Goal: Task Accomplishment & Management: Use online tool/utility

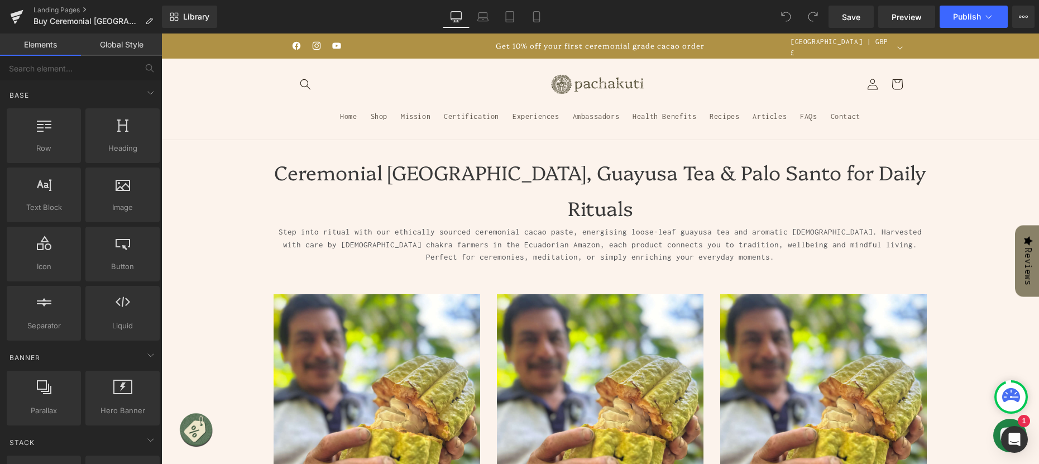
click at [203, 94] on sticky-header "Home Shop Mission Certification Experiences Ambassadors Health Benefits Recipes…" at bounding box center [599, 100] width 877 height 82
click at [220, 84] on sticky-header "Home Shop Mission Certification Experiences Ambassadors Health Benefits Recipes…" at bounding box center [599, 100] width 877 height 82
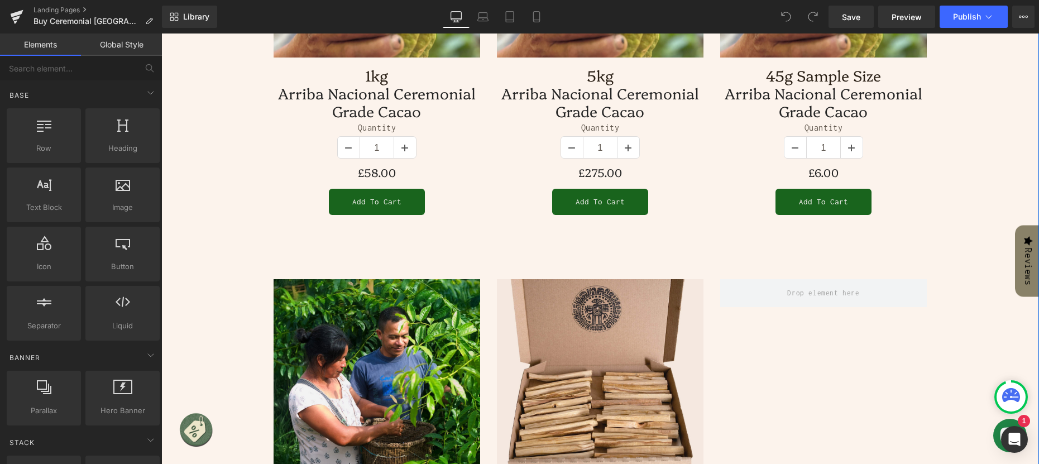
scroll to position [972, 0]
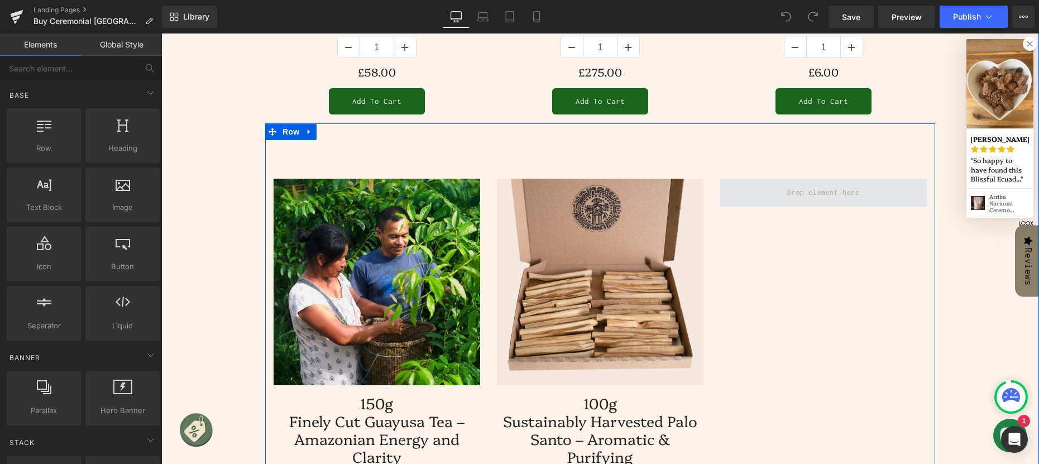
click at [814, 183] on span at bounding box center [823, 192] width 80 height 18
click at [823, 183] on span at bounding box center [823, 192] width 80 height 18
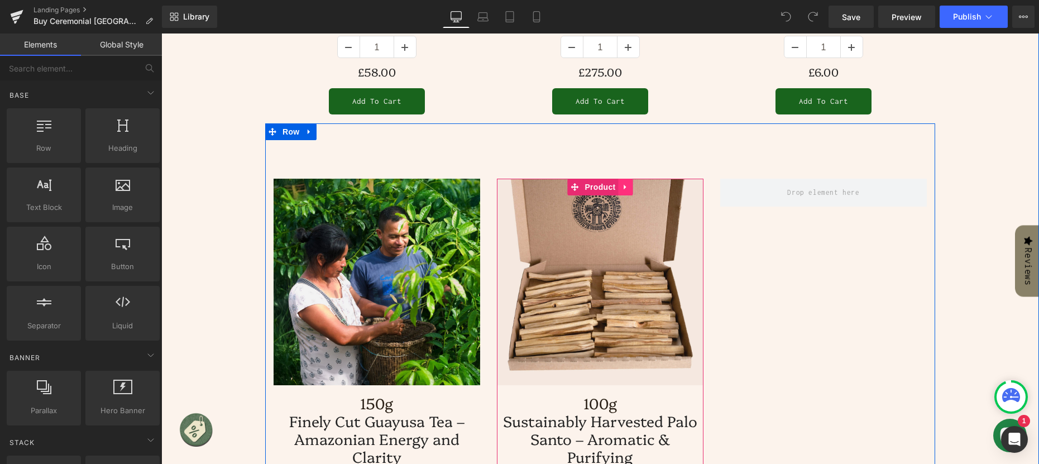
click at [623, 185] on icon at bounding box center [624, 187] width 2 height 5
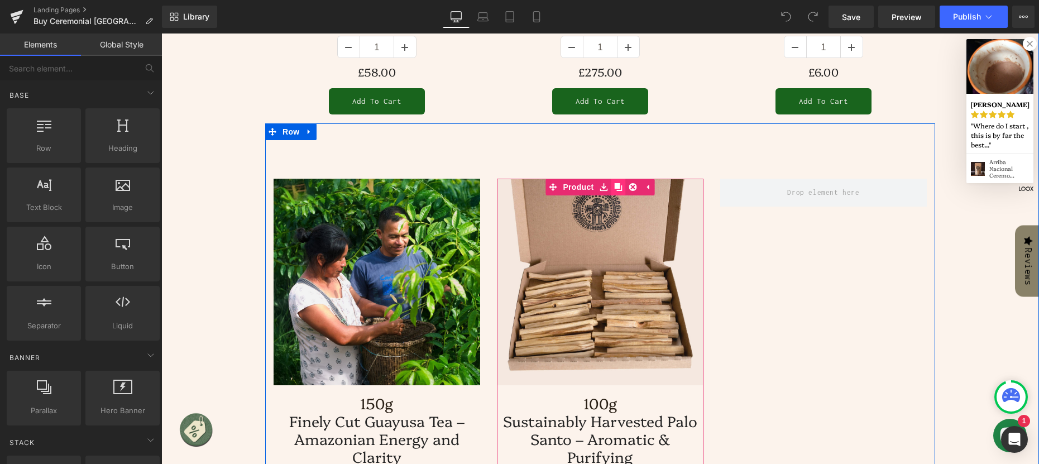
click at [614, 183] on icon at bounding box center [618, 187] width 8 height 8
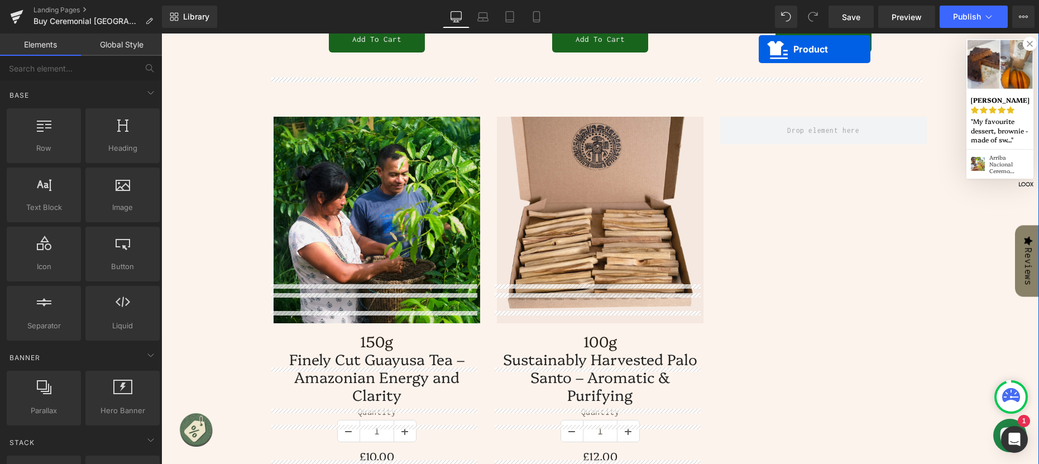
scroll to position [1011, 0]
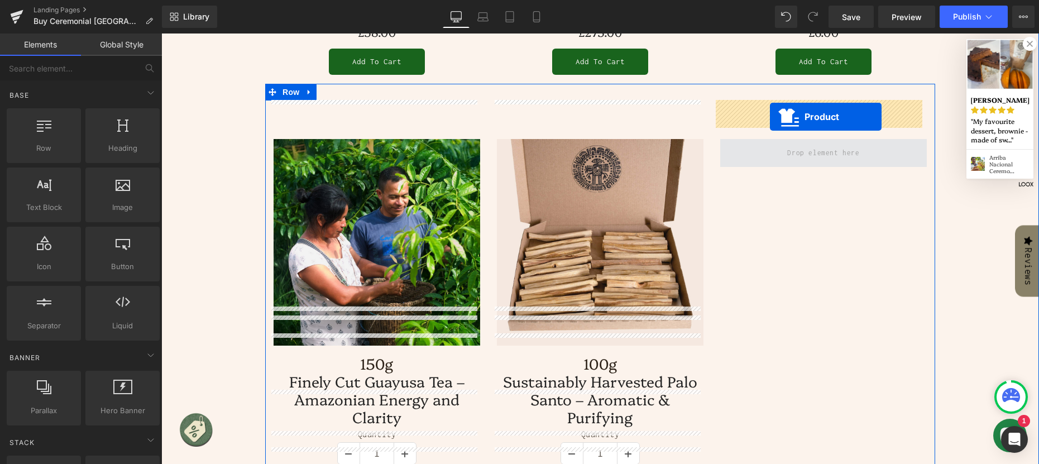
drag, startPoint x: 570, startPoint y: 363, endPoint x: 770, endPoint y: 117, distance: 316.7
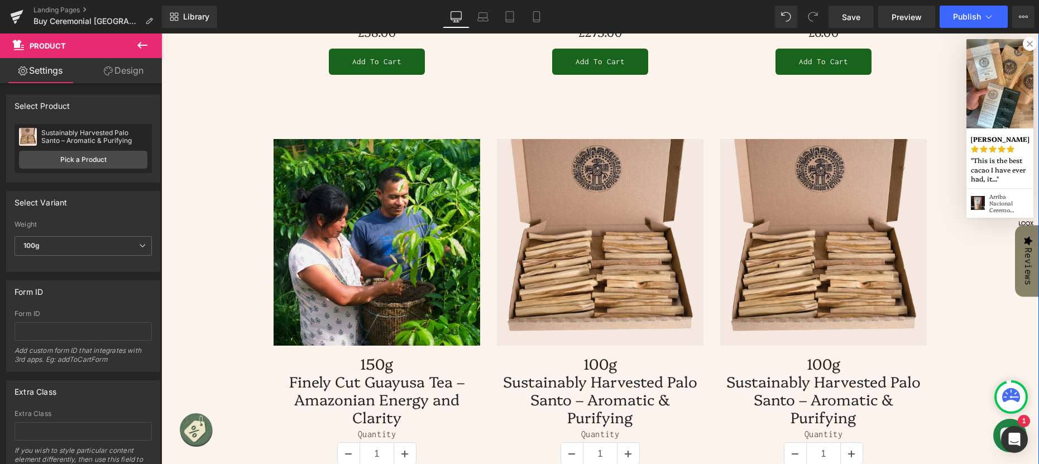
click at [803, 162] on img at bounding box center [823, 242] width 206 height 206
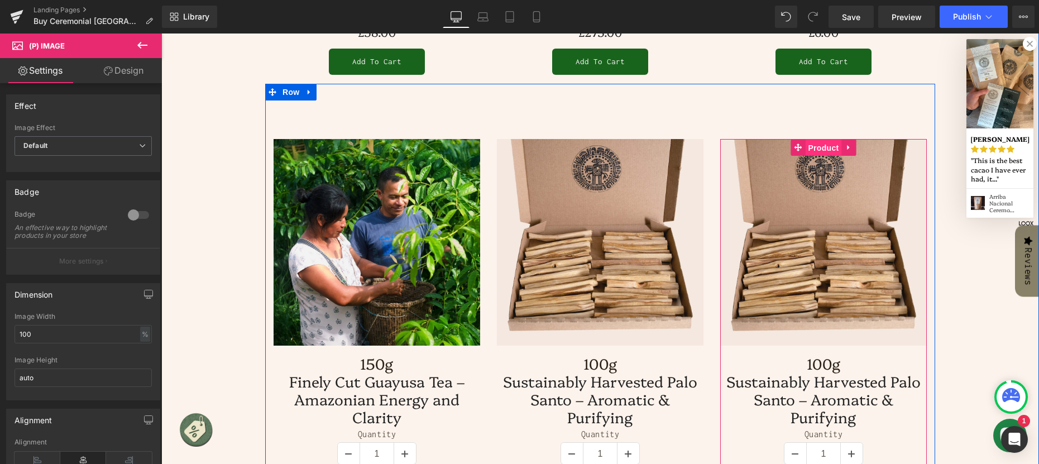
click at [822, 140] on span "Product" at bounding box center [823, 148] width 36 height 17
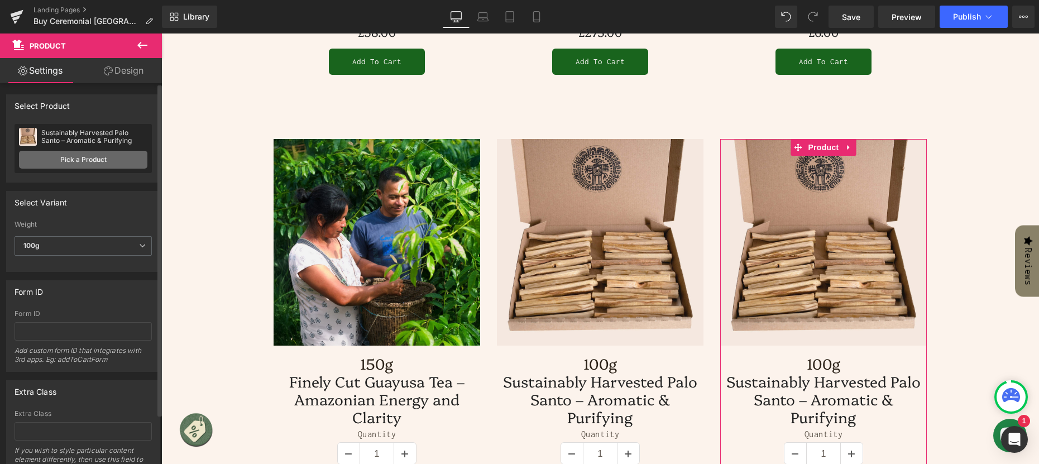
click at [99, 159] on link "Pick a Product" at bounding box center [83, 160] width 128 height 18
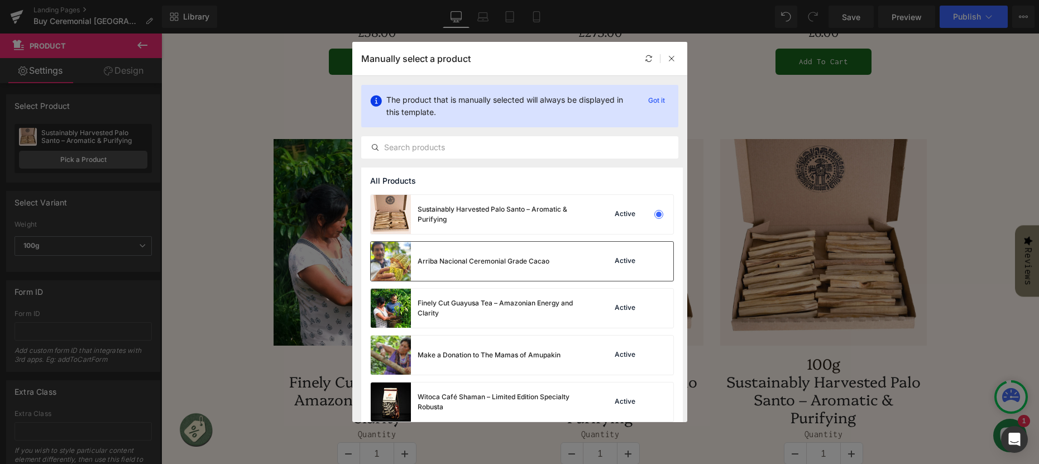
scroll to position [56, 0]
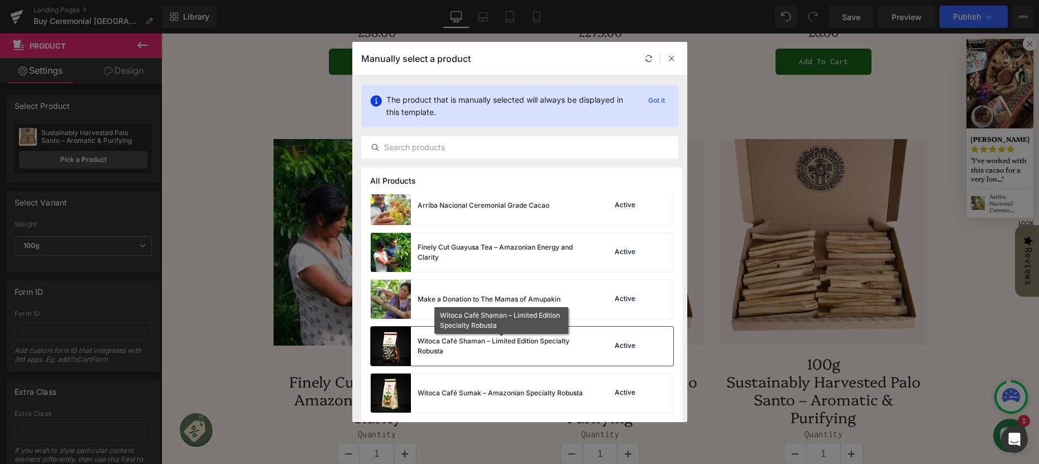
click at [496, 339] on div "Witoca Café Shaman – Limited Edition Specialty Robusta" at bounding box center [500, 346] width 167 height 20
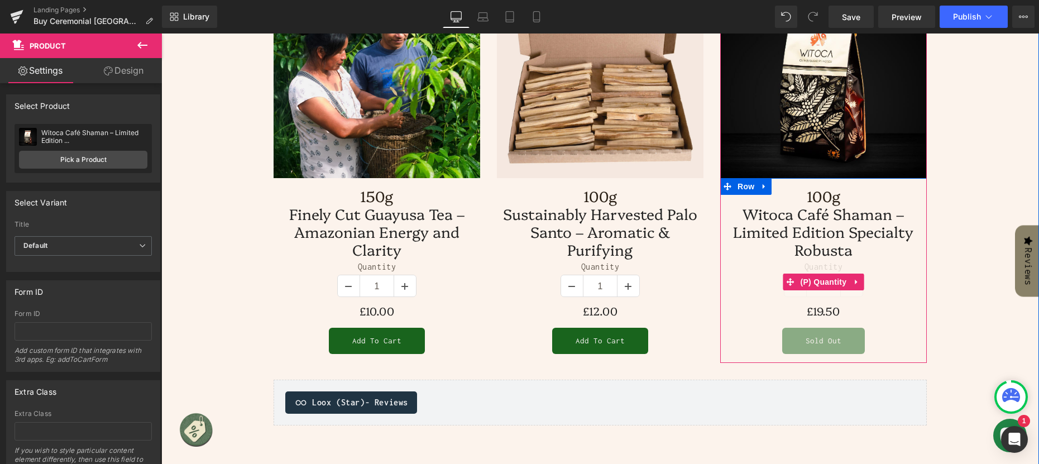
scroll to position [900, 0]
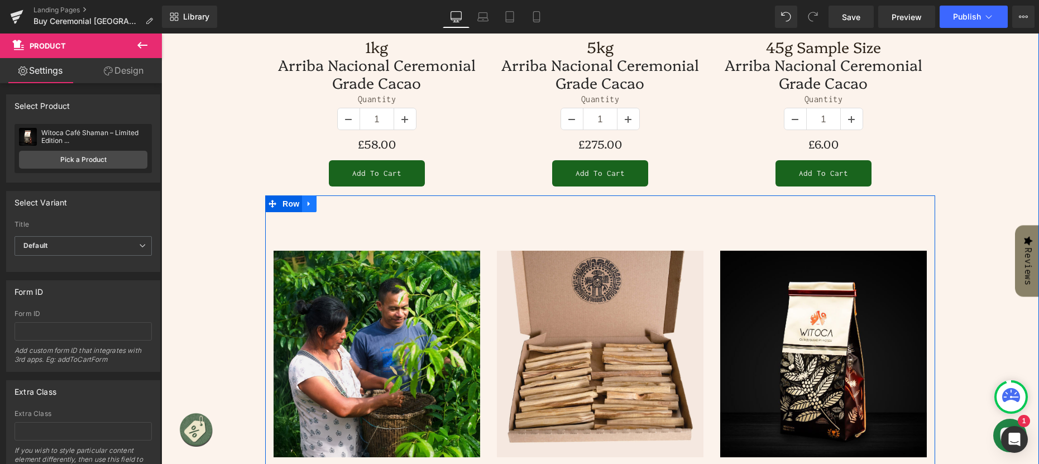
click at [305, 200] on icon at bounding box center [309, 204] width 8 height 8
click at [320, 200] on icon at bounding box center [324, 204] width 8 height 8
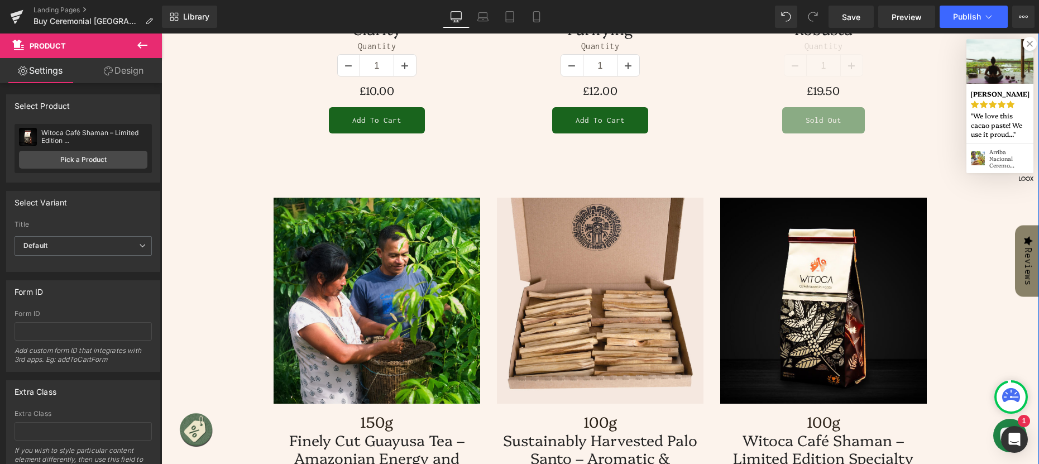
scroll to position [1424, 0]
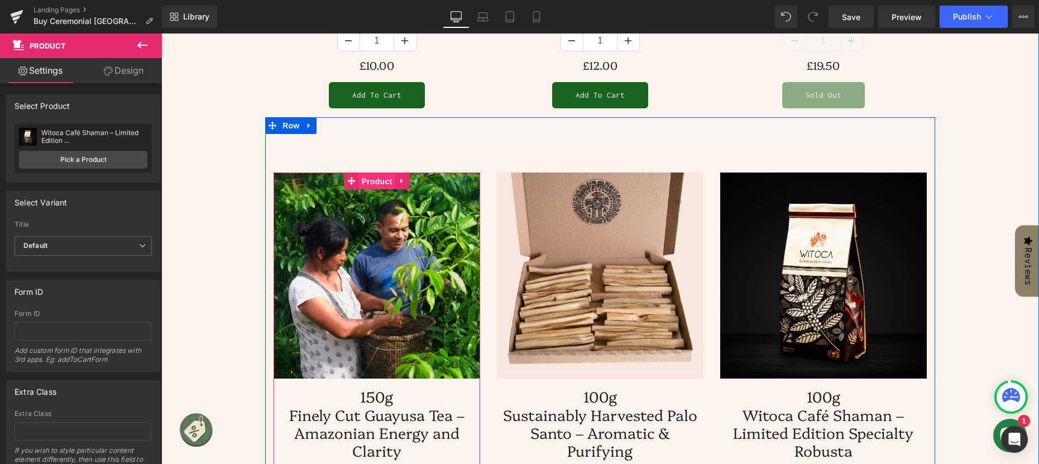
click at [370, 173] on span "Product" at bounding box center [376, 181] width 36 height 17
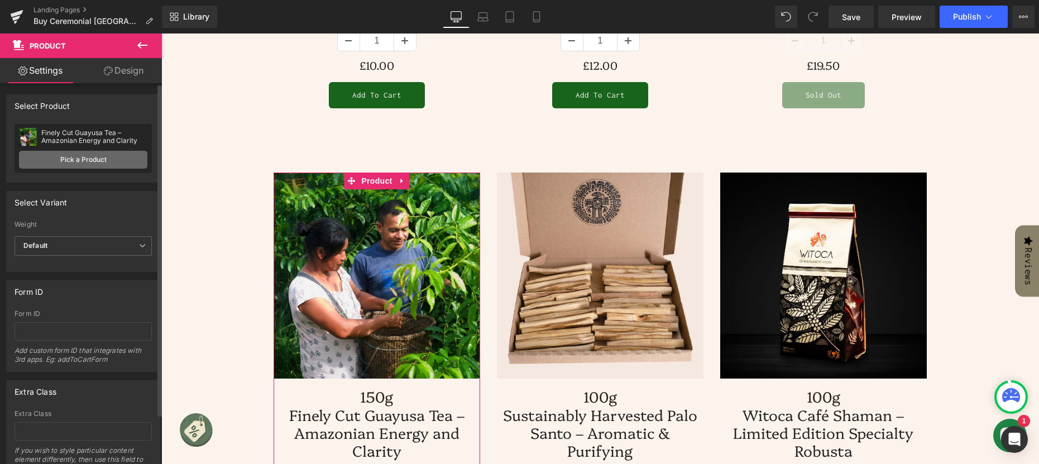
click at [87, 160] on link "Pick a Product" at bounding box center [83, 160] width 128 height 18
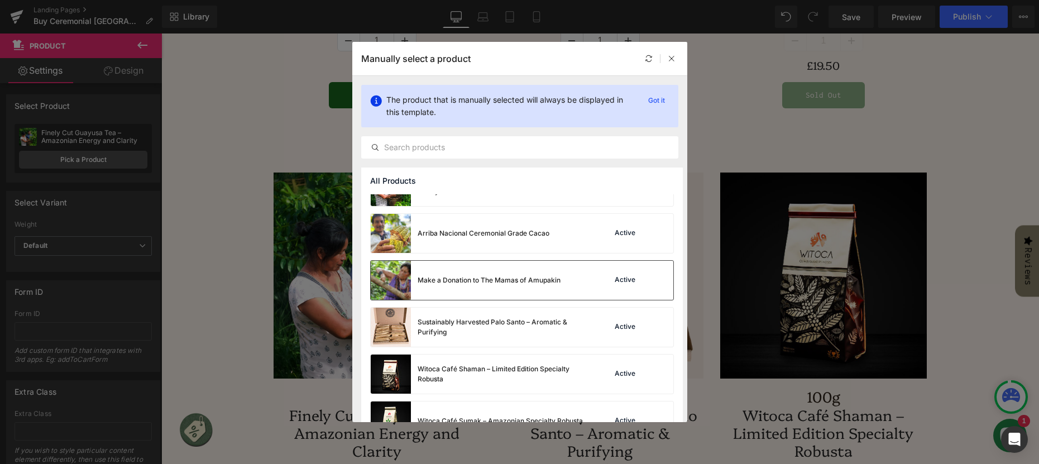
scroll to position [56, 0]
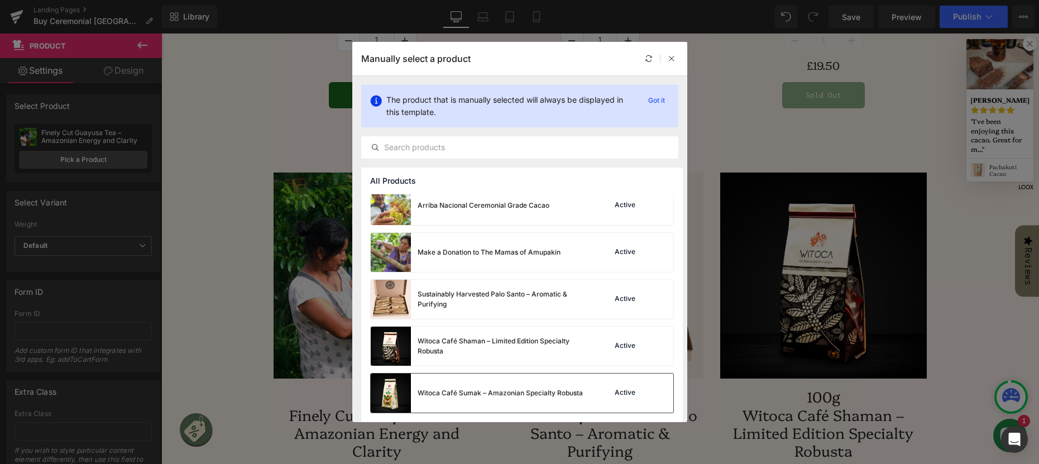
click at [520, 395] on div "Witoca Café Sumak – Amazonian Specialty Robusta" at bounding box center [499, 393] width 165 height 10
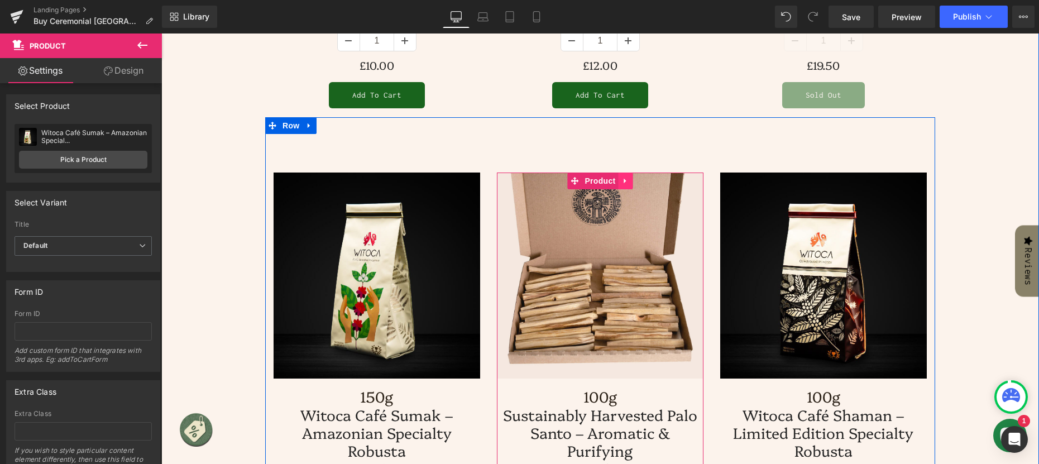
click at [622, 176] on icon at bounding box center [625, 180] width 8 height 8
click at [628, 177] on icon at bounding box center [632, 181] width 8 height 8
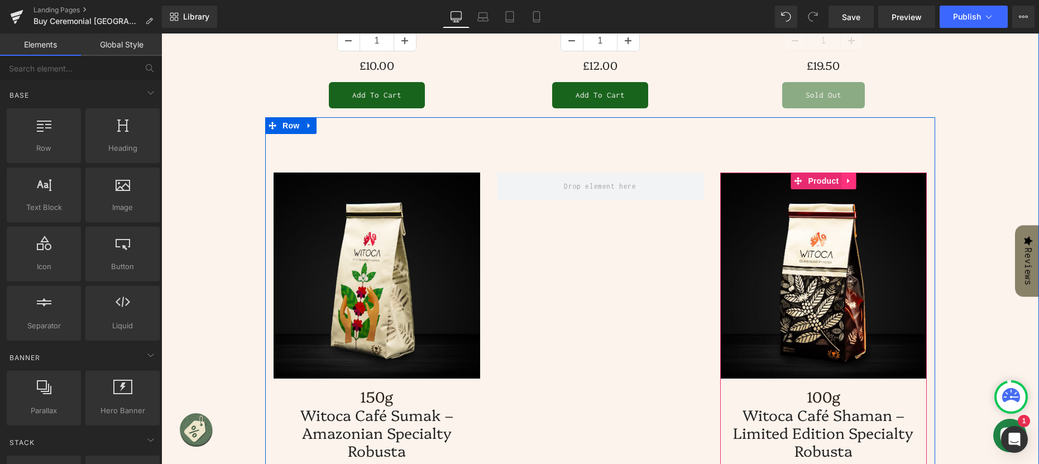
click at [844, 176] on icon at bounding box center [848, 180] width 8 height 8
click at [852, 177] on icon at bounding box center [856, 181] width 8 height 8
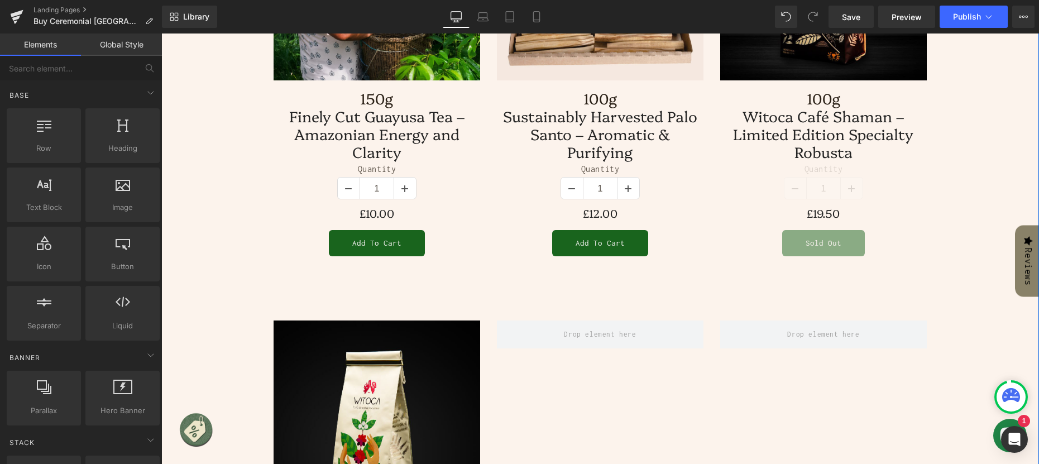
scroll to position [1201, 0]
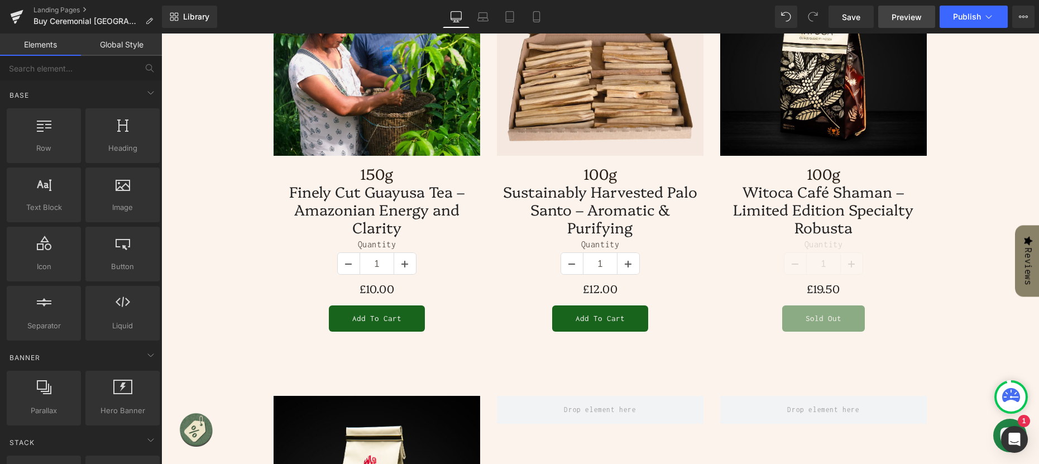
click at [902, 18] on span "Preview" at bounding box center [906, 17] width 30 height 12
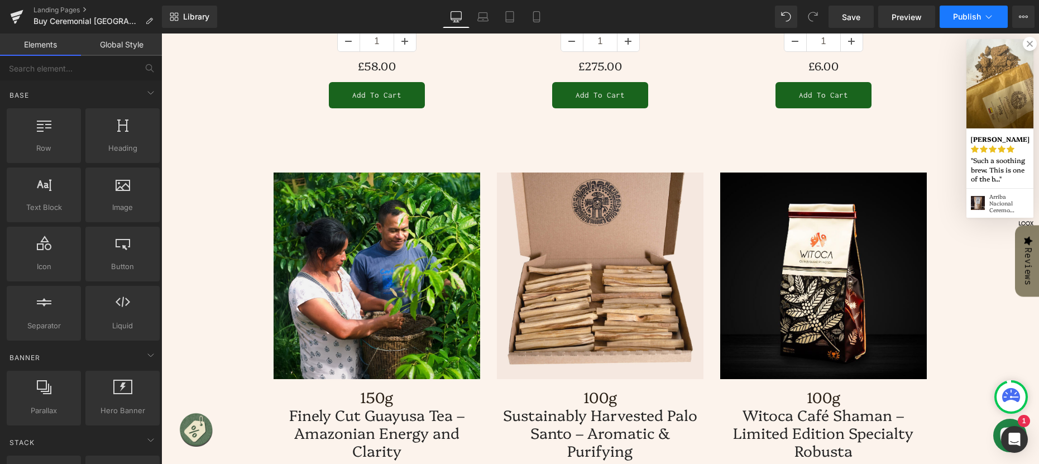
click at [988, 14] on icon at bounding box center [988, 16] width 11 height 11
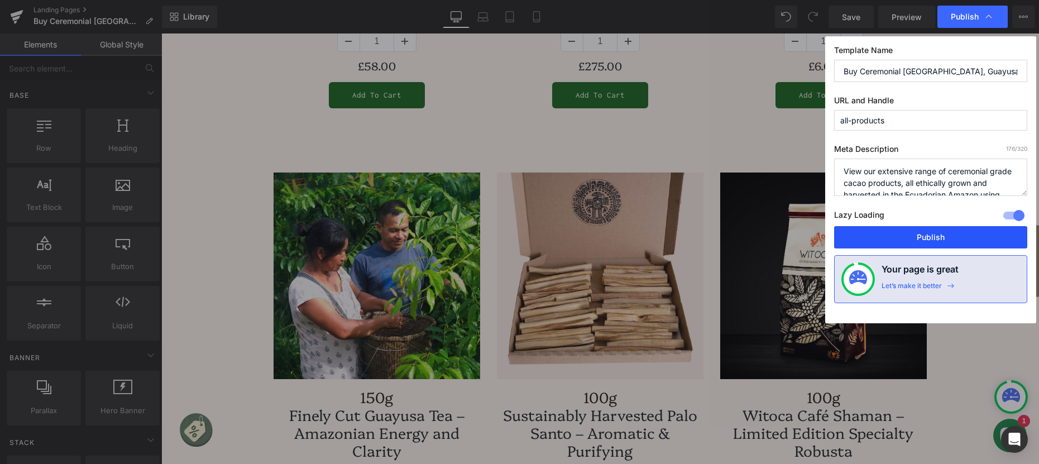
click at [929, 237] on button "Publish" at bounding box center [930, 237] width 193 height 22
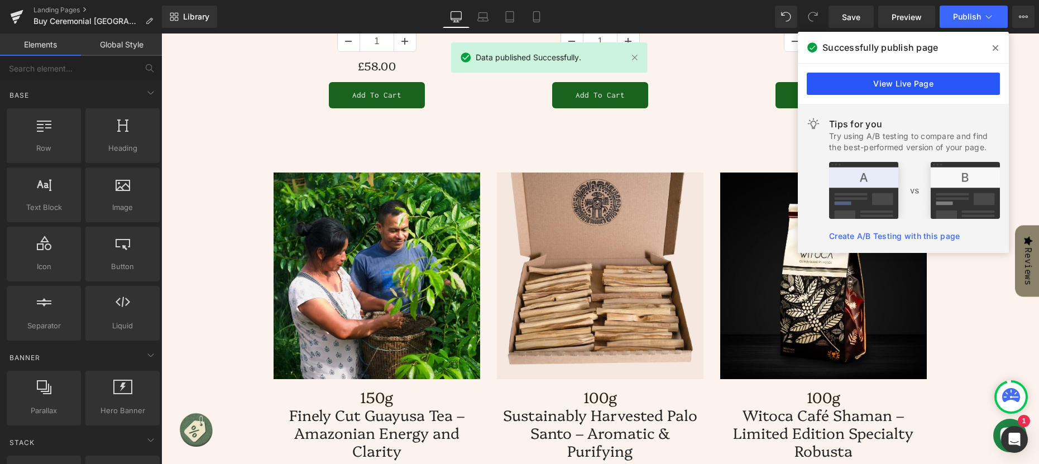
click at [936, 82] on link "View Live Page" at bounding box center [902, 84] width 193 height 22
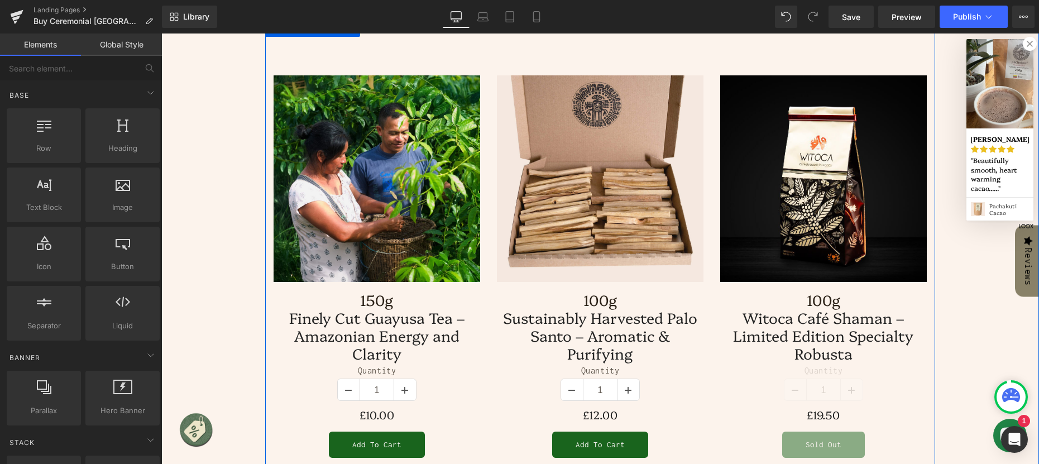
scroll to position [1201, 0]
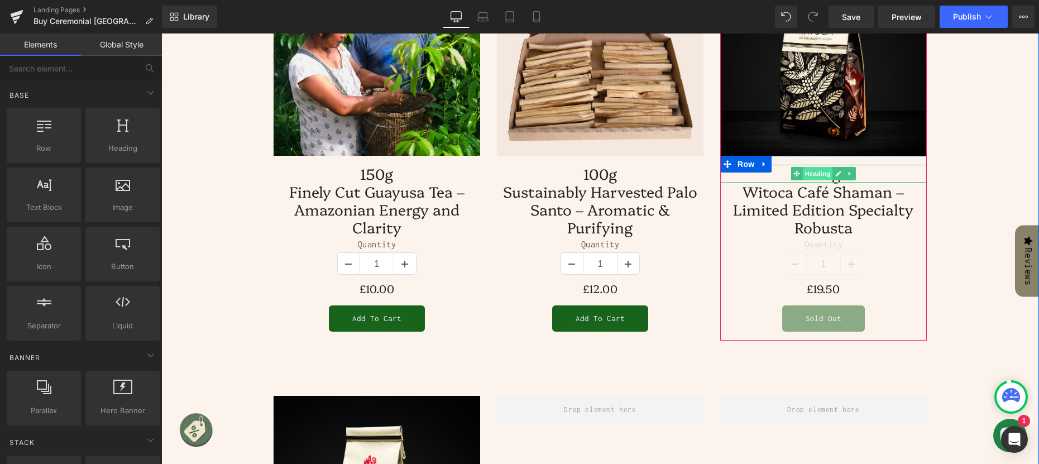
click at [815, 167] on span "Heading" at bounding box center [818, 173] width 30 height 13
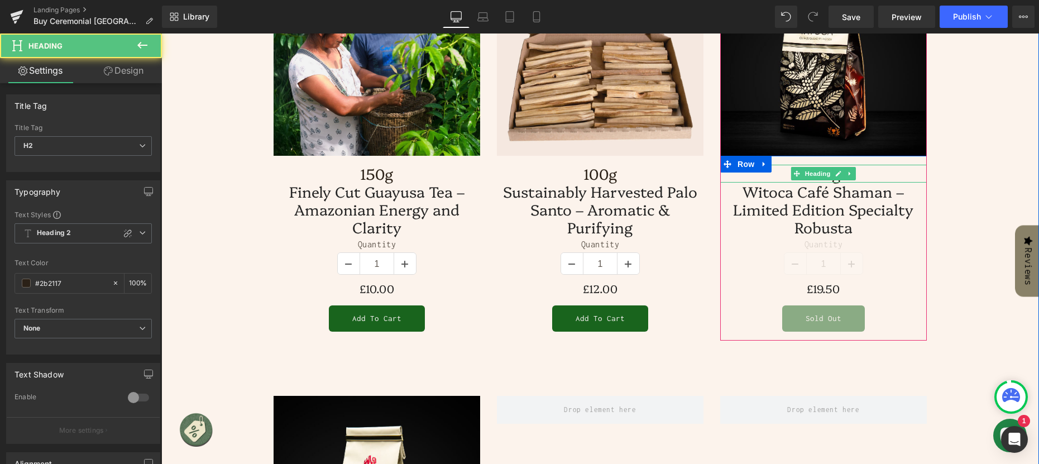
click at [864, 165] on h2 "100g" at bounding box center [823, 174] width 206 height 18
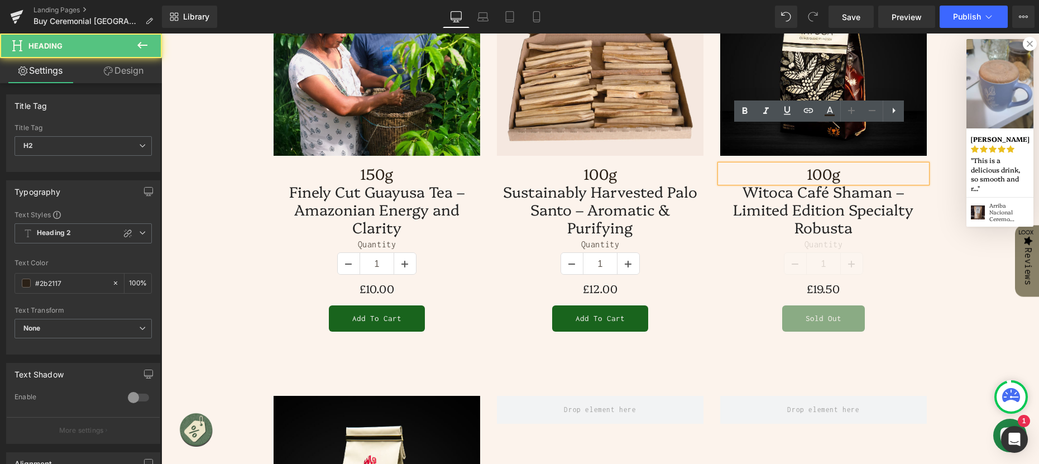
click at [864, 165] on h2 "100g" at bounding box center [823, 174] width 206 height 18
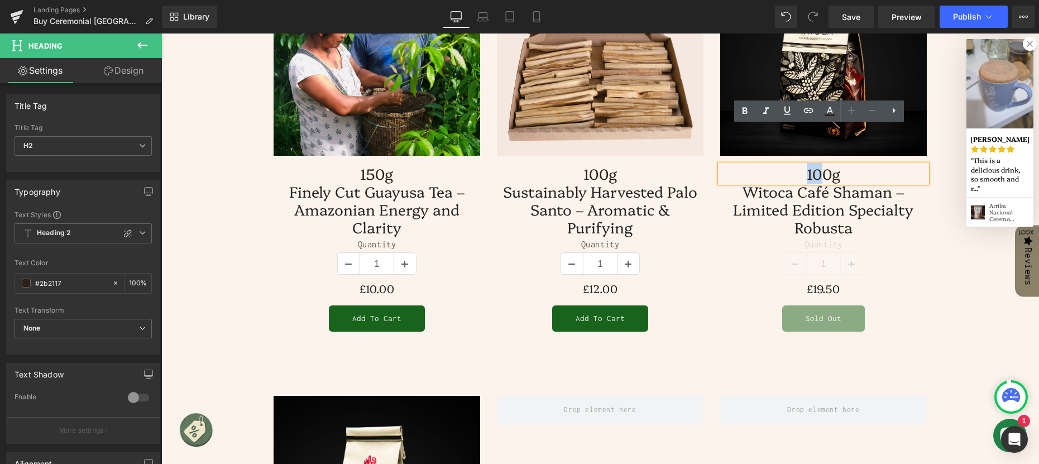
drag, startPoint x: 817, startPoint y: 135, endPoint x: 803, endPoint y: 136, distance: 13.5
click at [803, 165] on h2 "100g" at bounding box center [823, 174] width 206 height 18
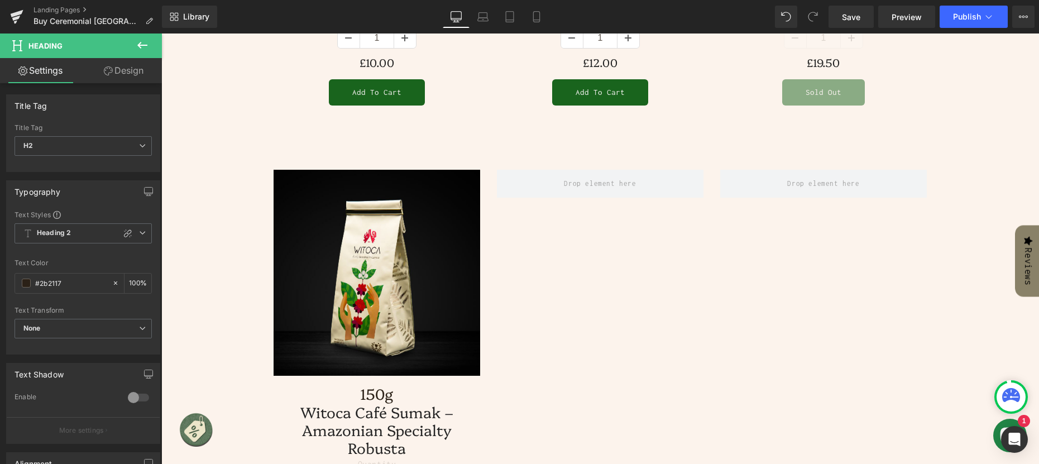
scroll to position [1480, 0]
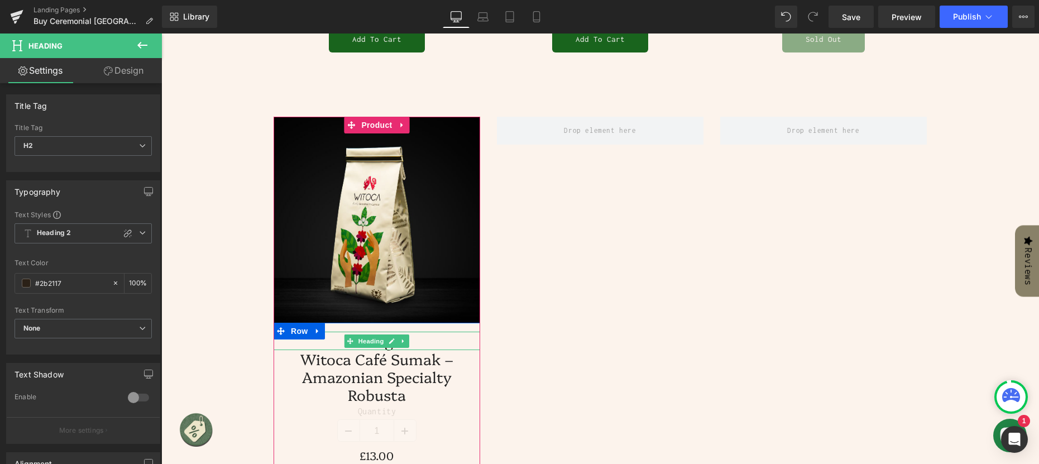
click at [445, 332] on h2 "150g" at bounding box center [376, 341] width 206 height 18
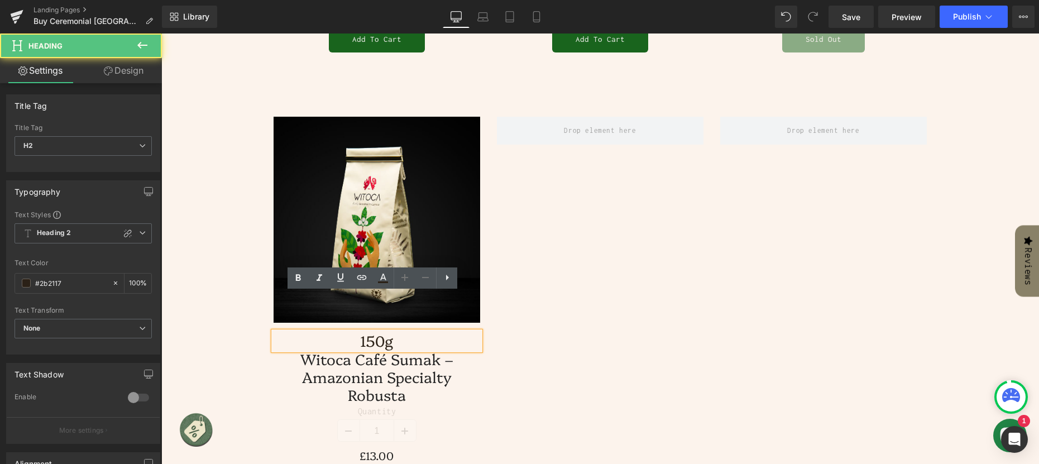
click at [445, 332] on h2 "150g" at bounding box center [376, 341] width 206 height 18
click at [357, 332] on h2 "150g" at bounding box center [376, 341] width 206 height 18
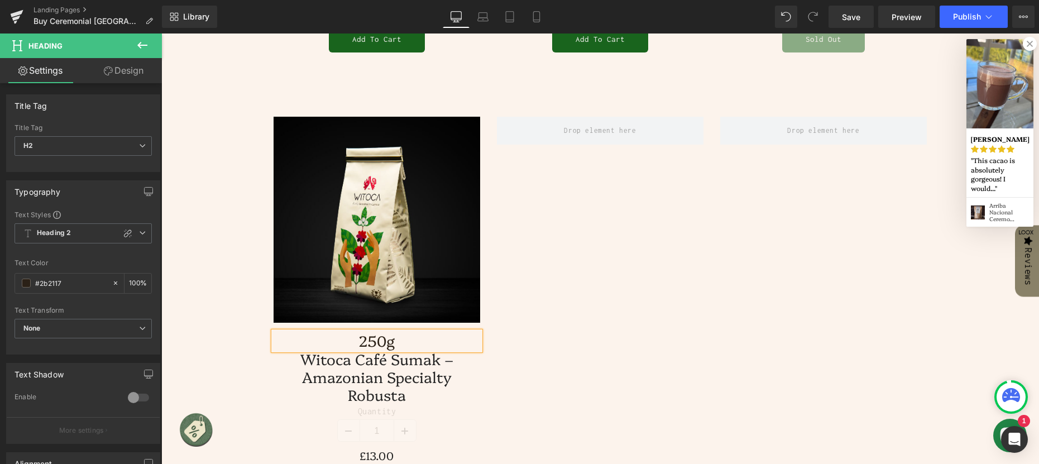
click at [729, 293] on div "Image - 1350 % (P) Image 250g Heading Witoca Café Sumak – Amazonian Specialty R…" at bounding box center [600, 284] width 670 height 446
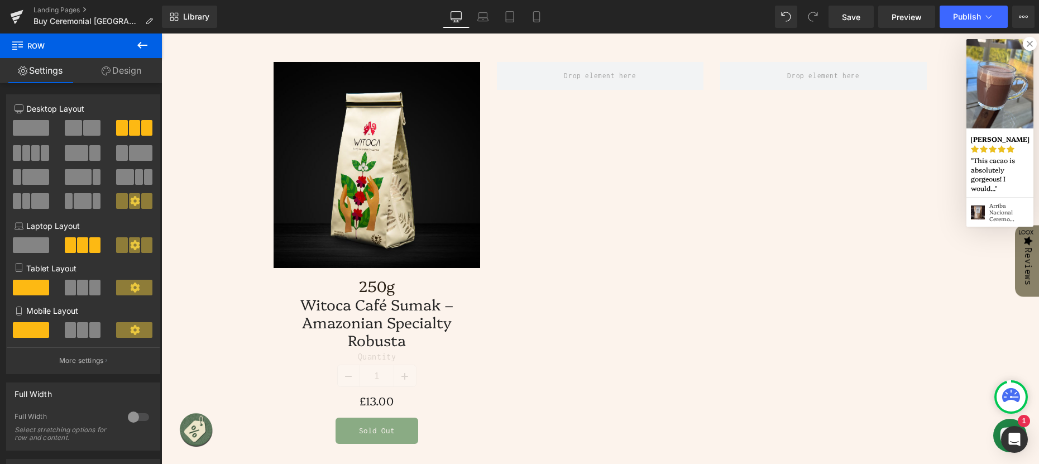
scroll to position [1536, 0]
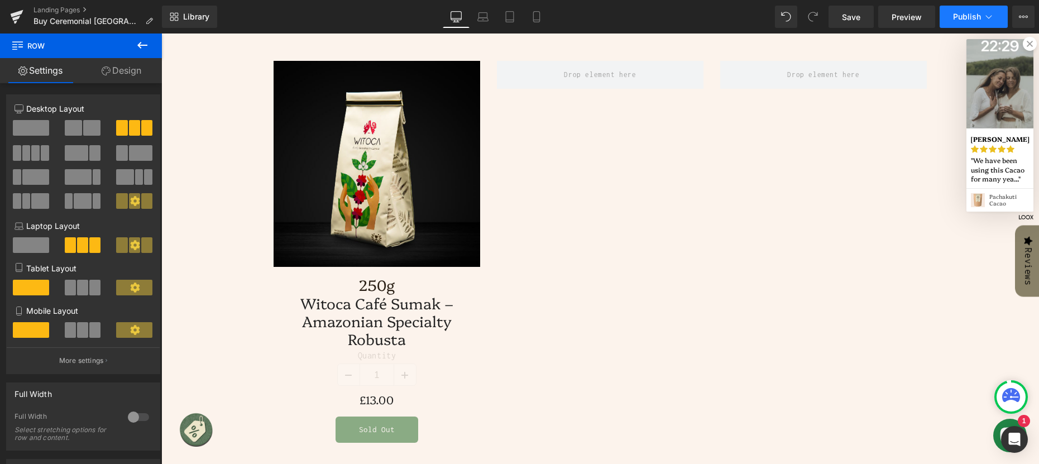
click at [969, 17] on span "Publish" at bounding box center [967, 16] width 28 height 9
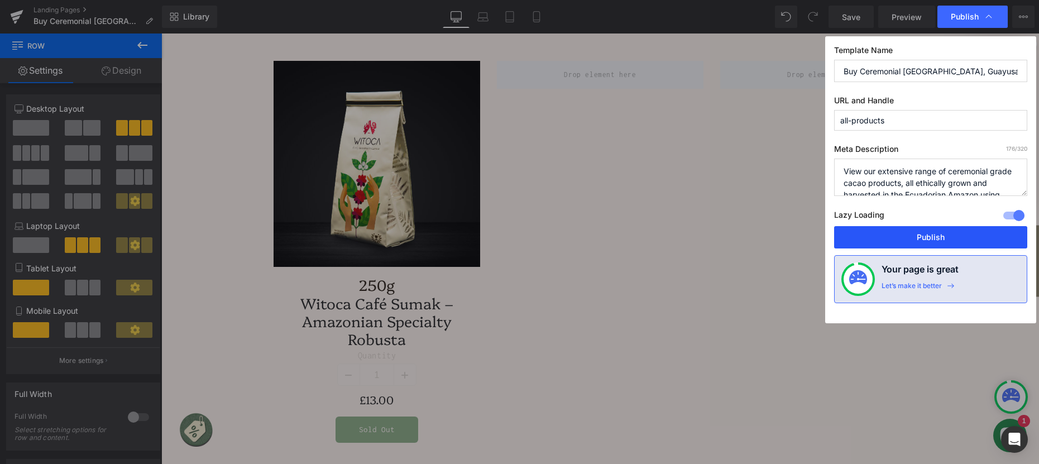
click at [948, 236] on button "Publish" at bounding box center [930, 237] width 193 height 22
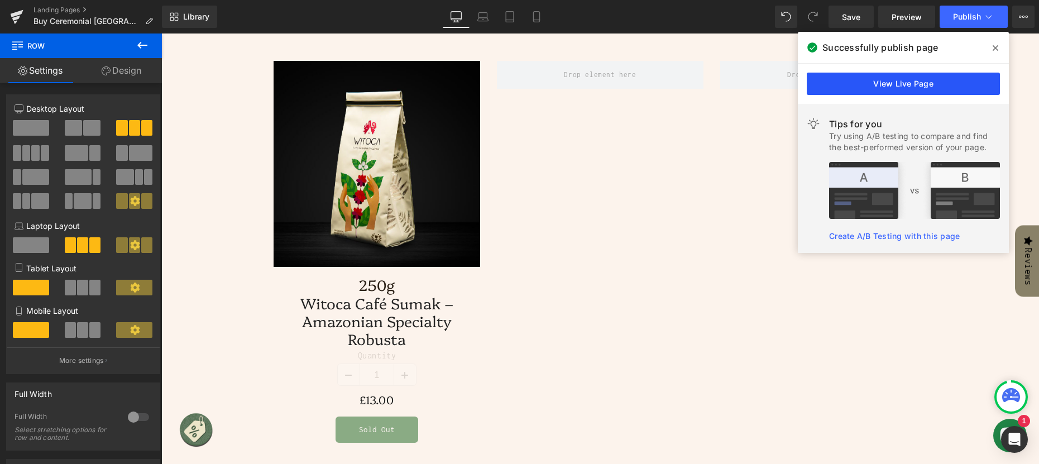
click at [924, 80] on link "View Live Page" at bounding box center [902, 84] width 193 height 22
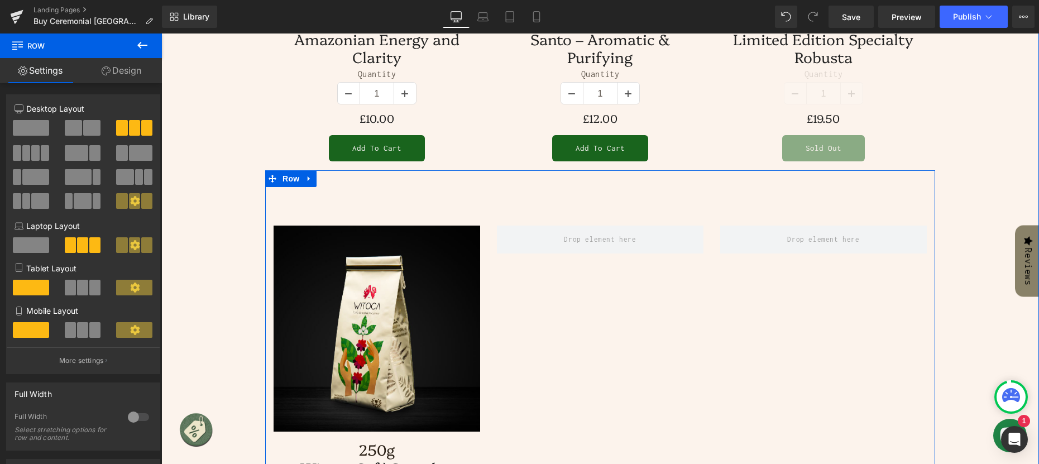
scroll to position [1368, 0]
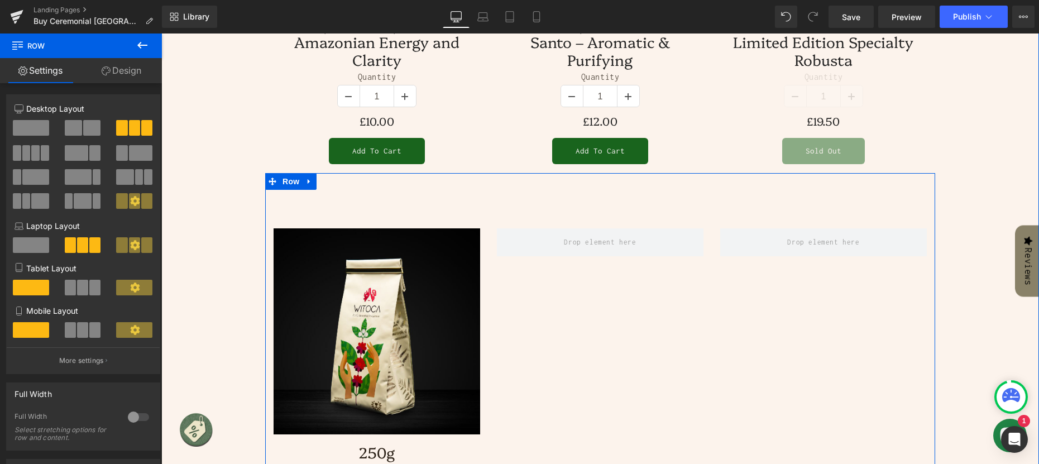
click at [367, 228] on img at bounding box center [376, 331] width 206 height 206
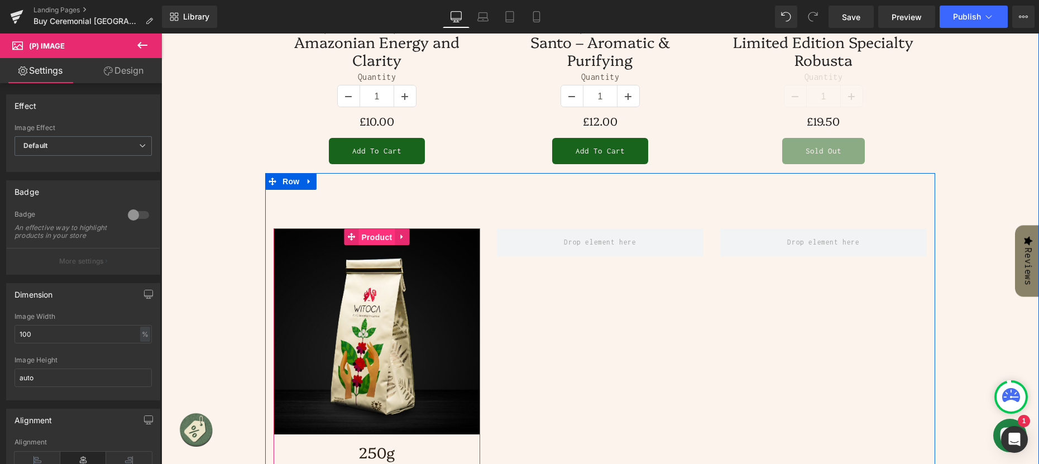
click at [374, 229] on span "Product" at bounding box center [376, 237] width 36 height 17
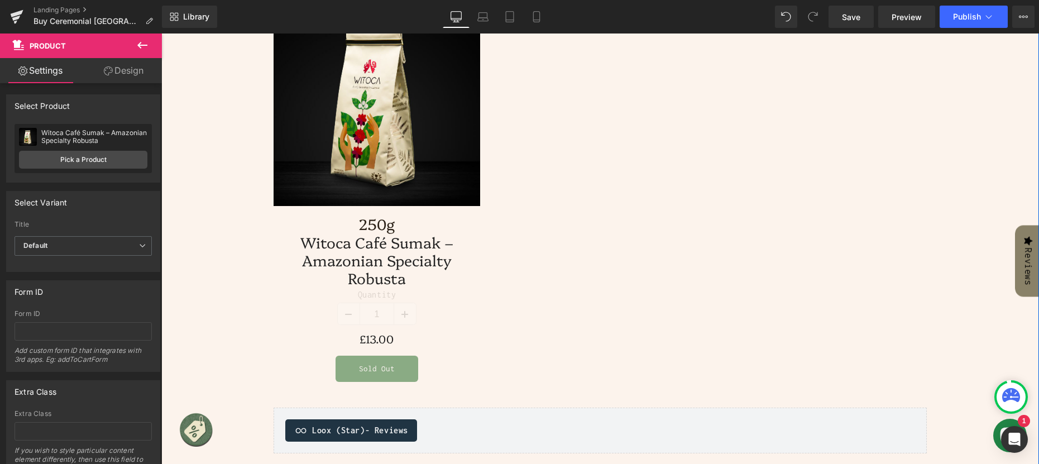
scroll to position [1536, 0]
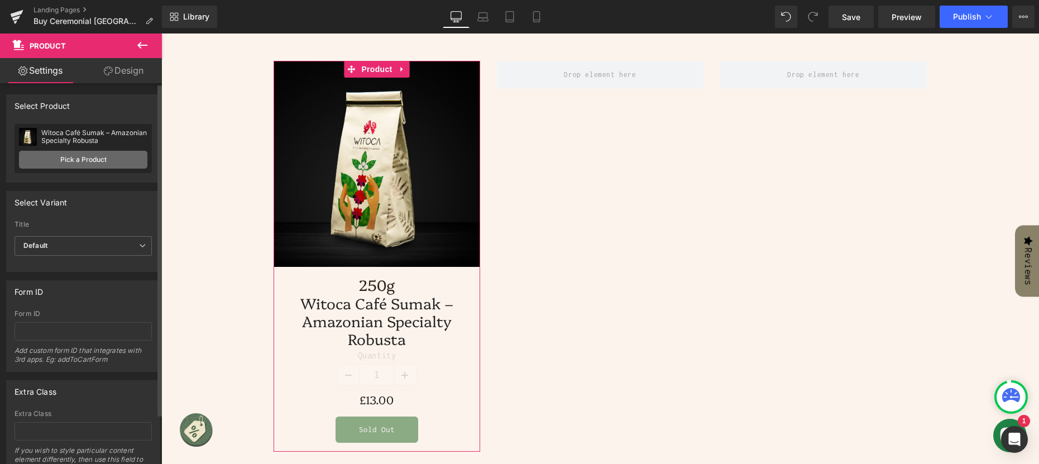
click at [92, 158] on link "Pick a Product" at bounding box center [83, 160] width 128 height 18
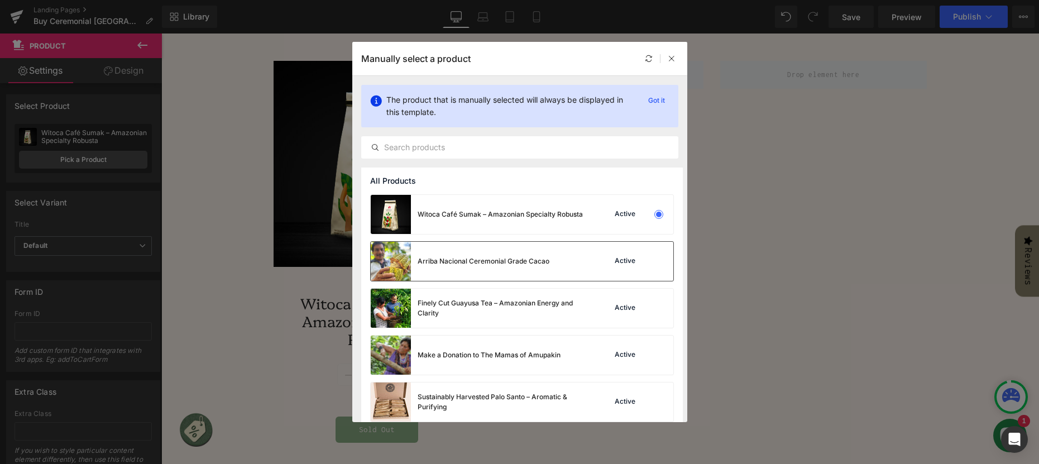
scroll to position [56, 0]
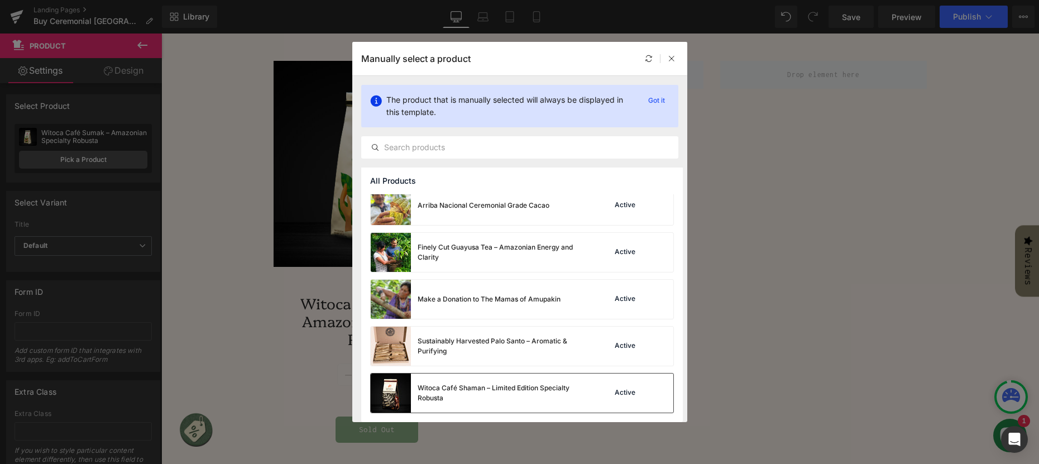
click at [520, 394] on div "Witoca Café Shaman – Limited Edition Specialty Robusta" at bounding box center [500, 393] width 167 height 20
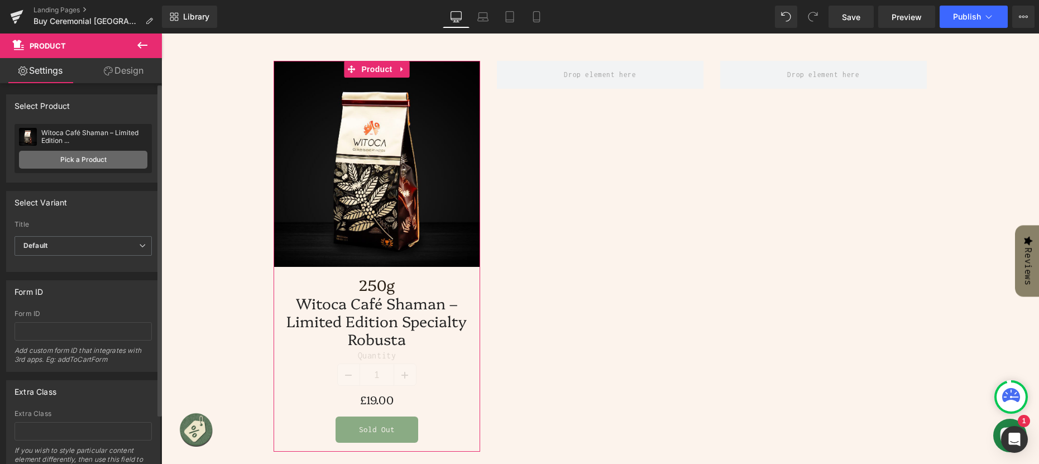
click at [87, 158] on link "Pick a Product" at bounding box center [83, 160] width 128 height 18
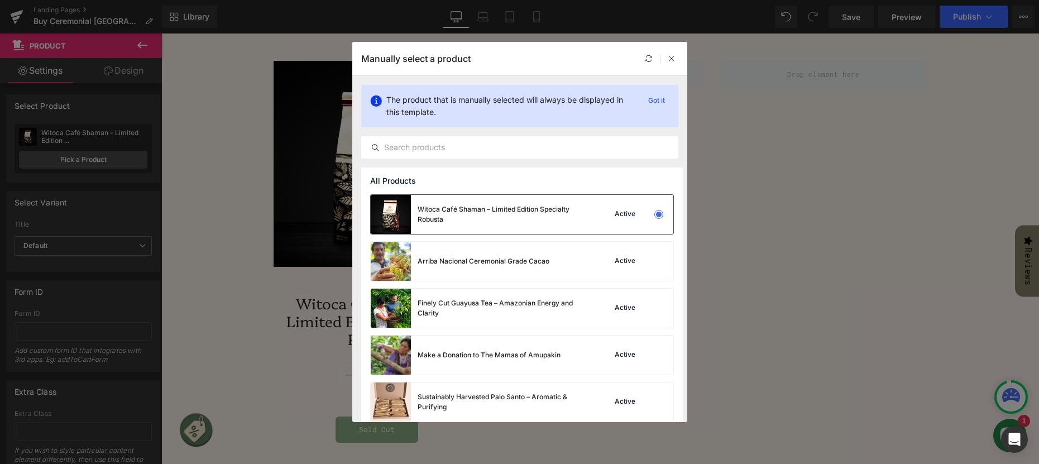
click at [516, 212] on div "Witoca Café Shaman – Limited Edition Specialty Robusta" at bounding box center [500, 214] width 167 height 20
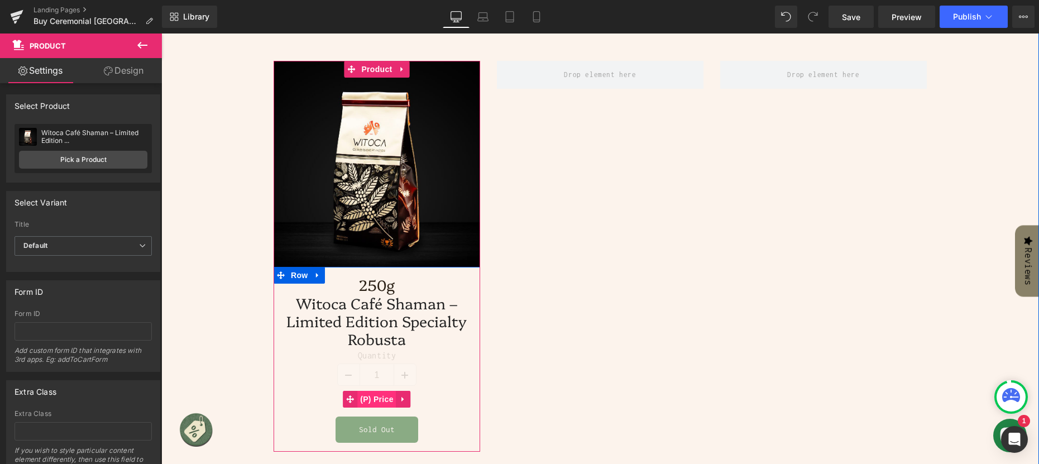
click at [378, 391] on span "(P) Price" at bounding box center [376, 399] width 39 height 17
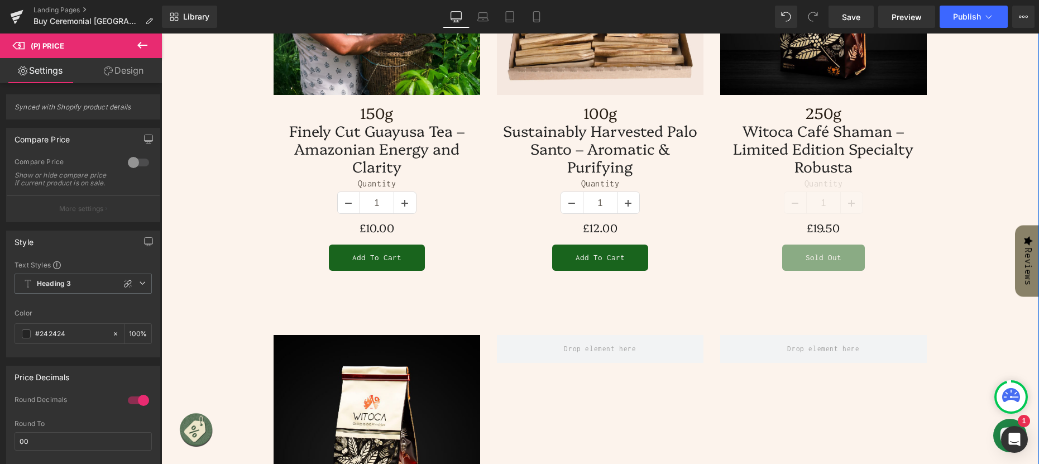
scroll to position [1201, 0]
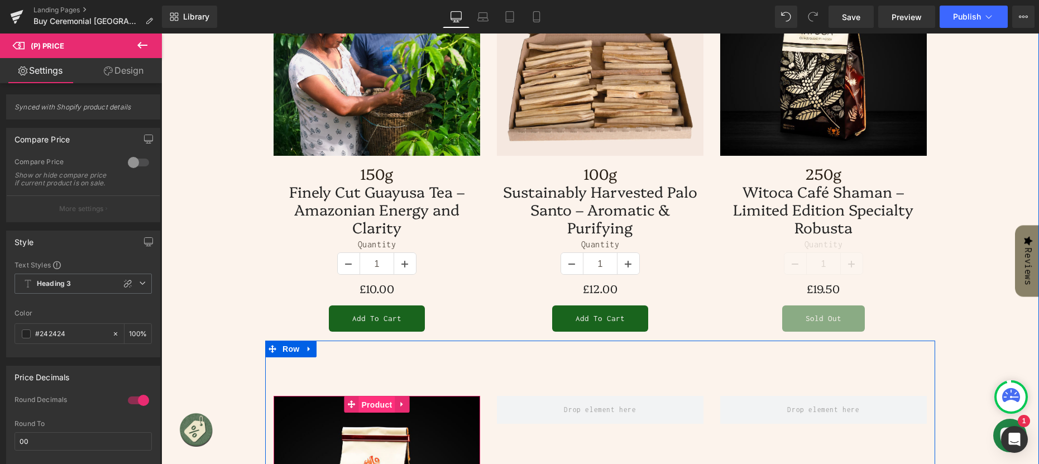
click at [370, 396] on span "Product" at bounding box center [376, 404] width 36 height 17
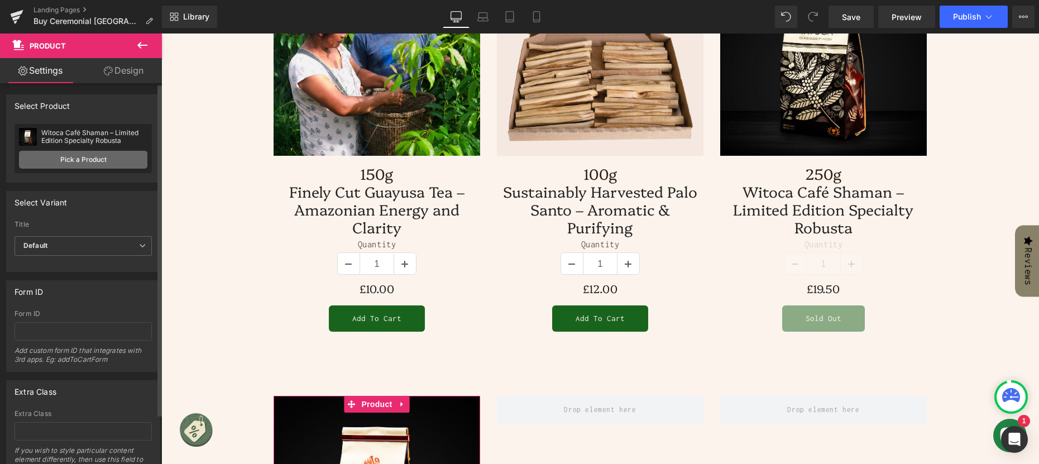
click at [105, 152] on link "Pick a Product" at bounding box center [83, 160] width 128 height 18
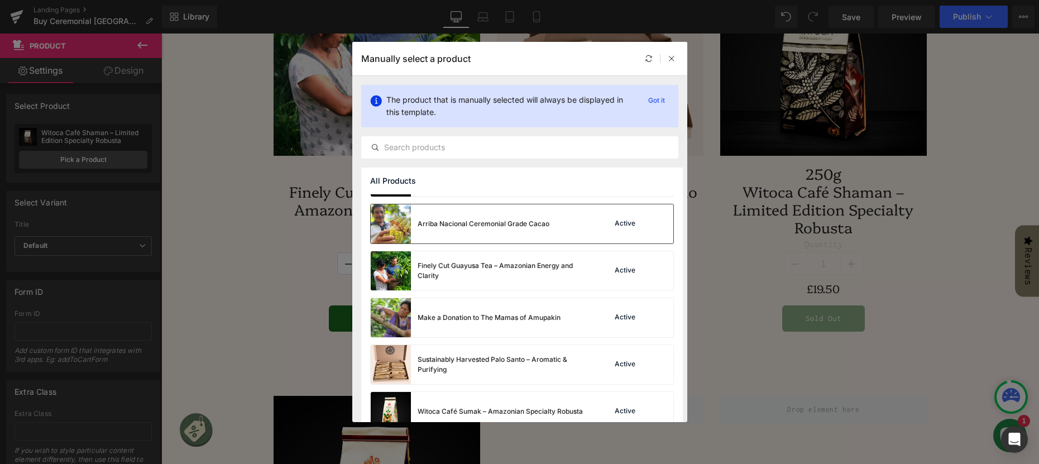
scroll to position [56, 0]
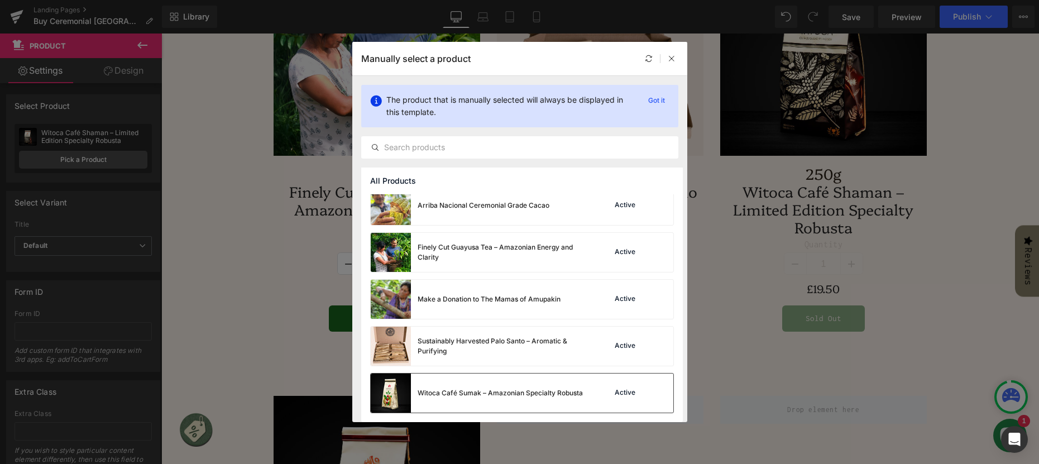
click at [513, 393] on div "Witoca Café Sumak – Amazonian Specialty Robusta" at bounding box center [499, 393] width 165 height 10
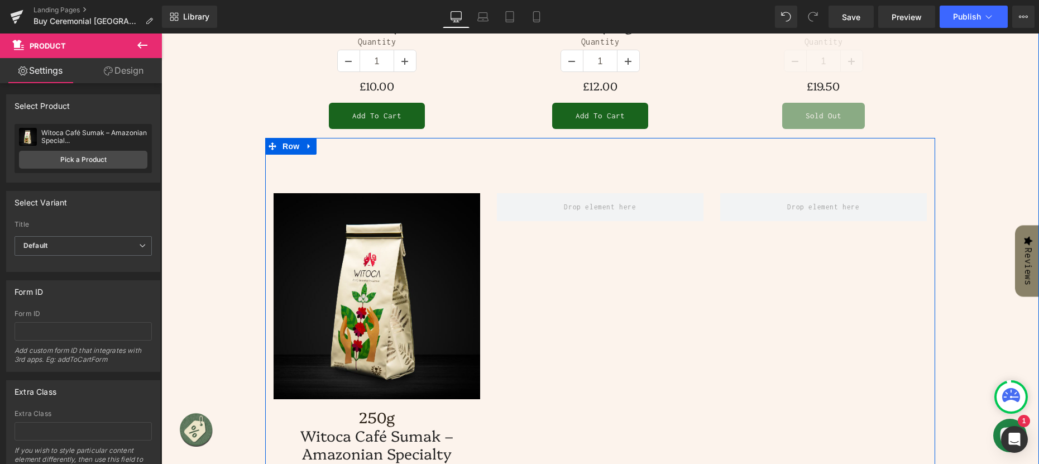
scroll to position [1592, 0]
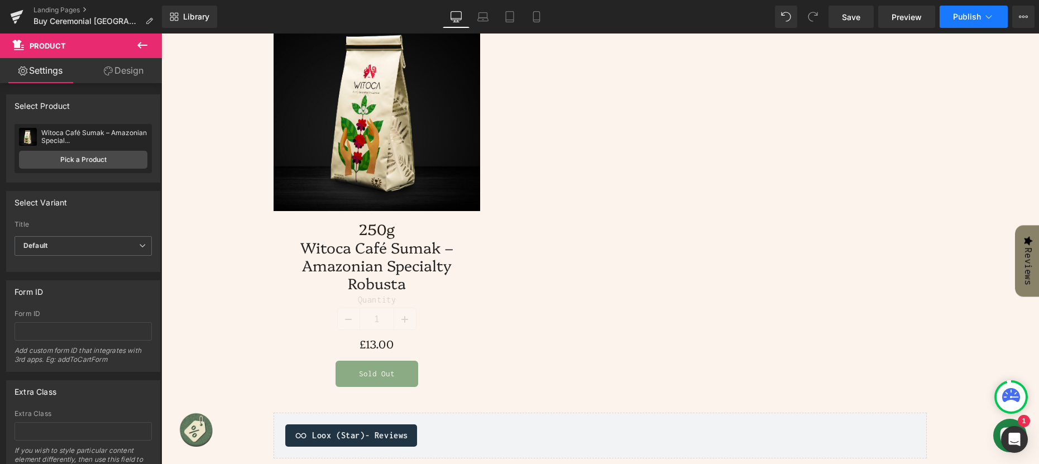
click at [987, 17] on icon at bounding box center [988, 16] width 11 height 11
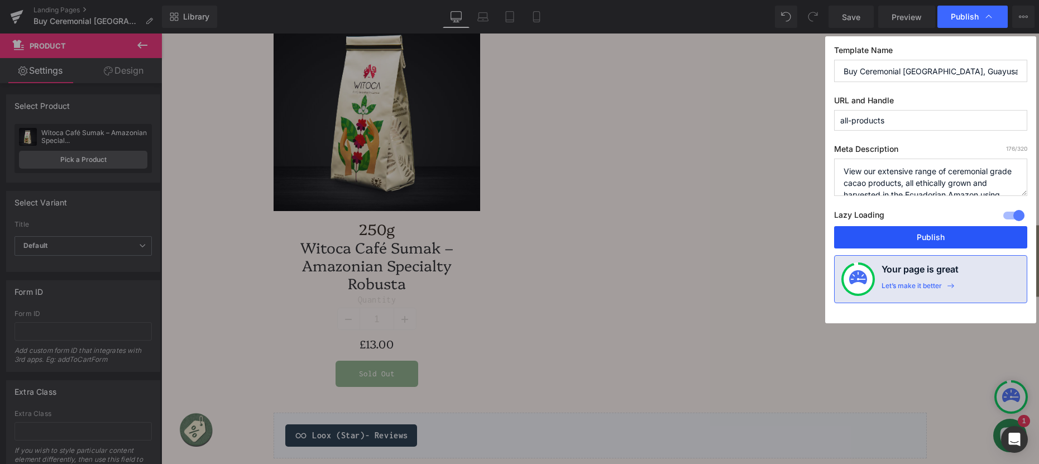
click at [934, 236] on button "Publish" at bounding box center [930, 237] width 193 height 22
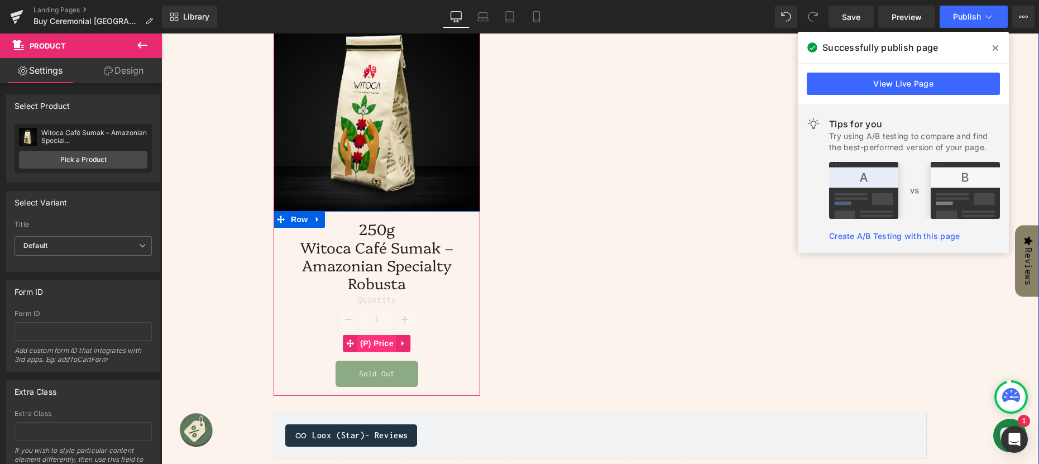
click at [377, 335] on span "(P) Price" at bounding box center [376, 343] width 39 height 17
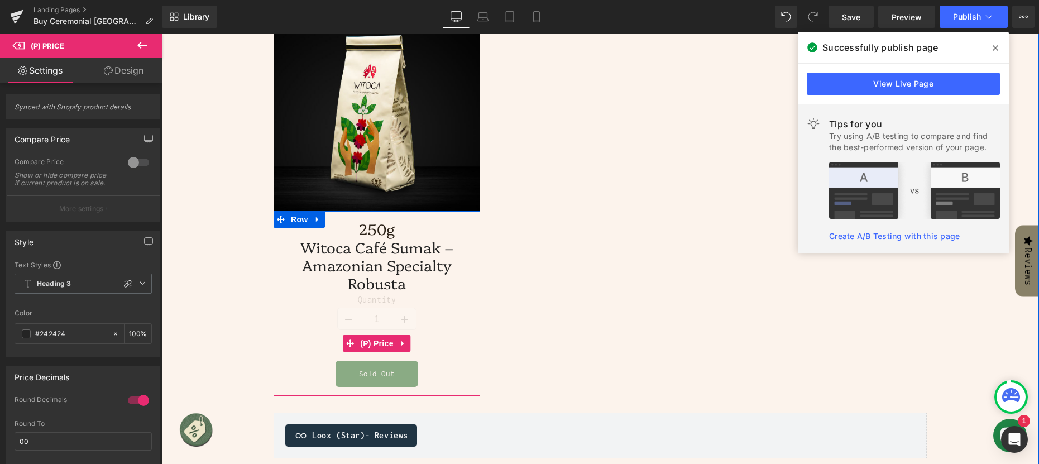
drag, startPoint x: 443, startPoint y: 301, endPoint x: 326, endPoint y: 303, distance: 116.7
click at [326, 335] on div "£13.00" at bounding box center [376, 343] width 206 height 16
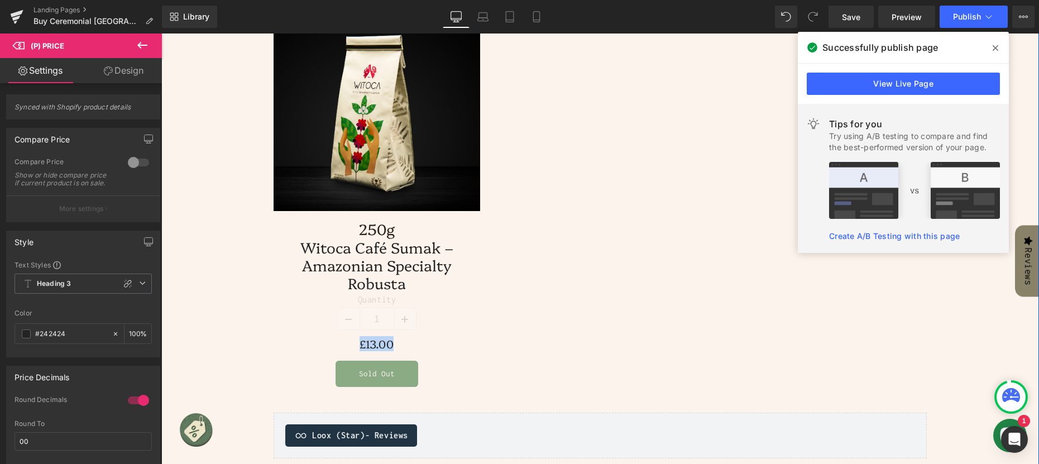
drag, startPoint x: 979, startPoint y: 318, endPoint x: 928, endPoint y: 295, distance: 55.5
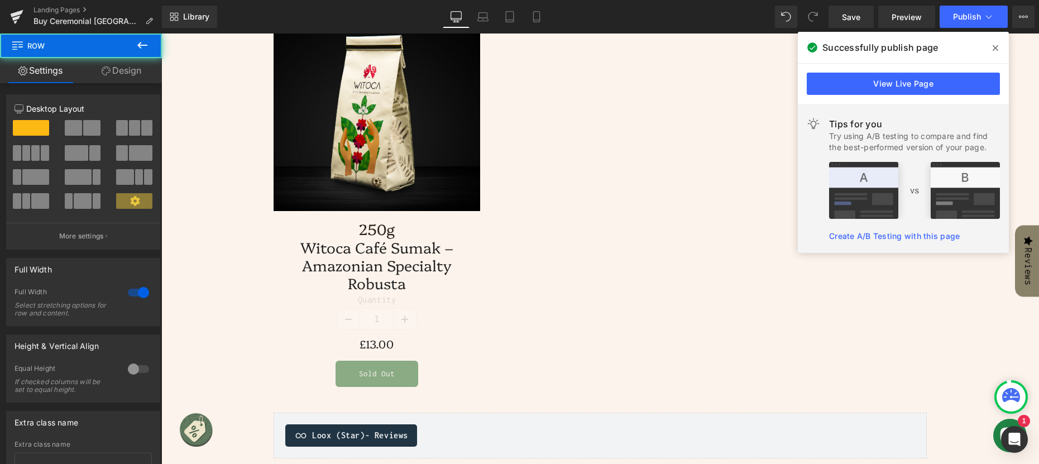
click at [697, 19] on div "Library Desktop Desktop Laptop Tablet Mobile Save Preview Publish Scheduled Vie…" at bounding box center [600, 17] width 877 height 22
click at [998, 47] on span at bounding box center [995, 48] width 18 height 18
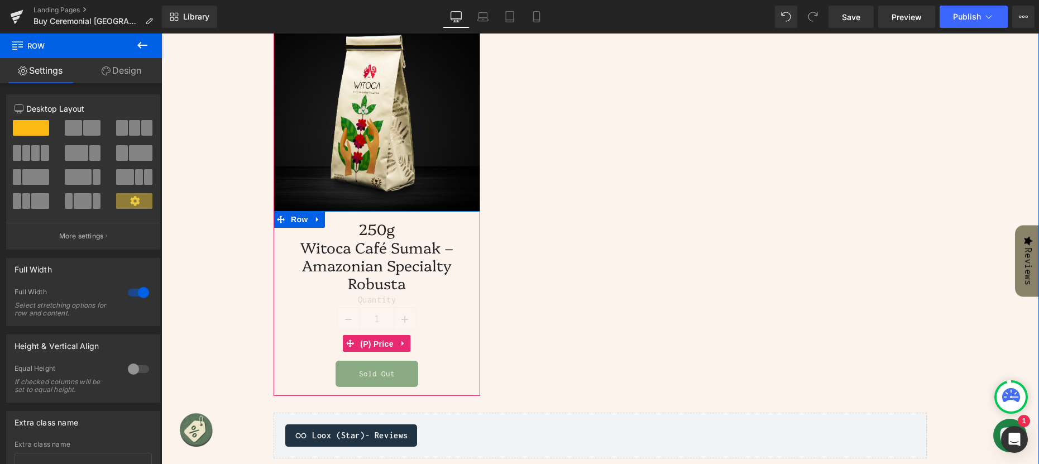
click at [373, 335] on span "(P) Price" at bounding box center [376, 343] width 39 height 17
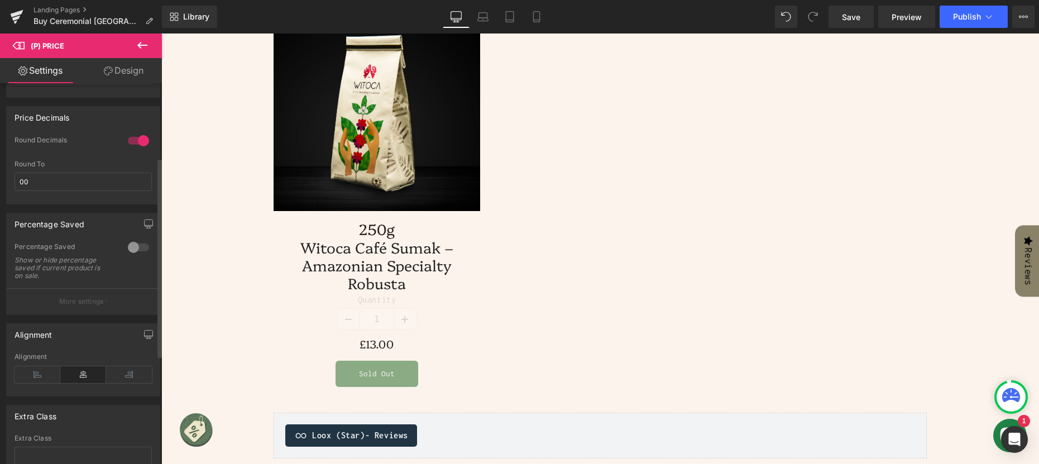
scroll to position [279, 0]
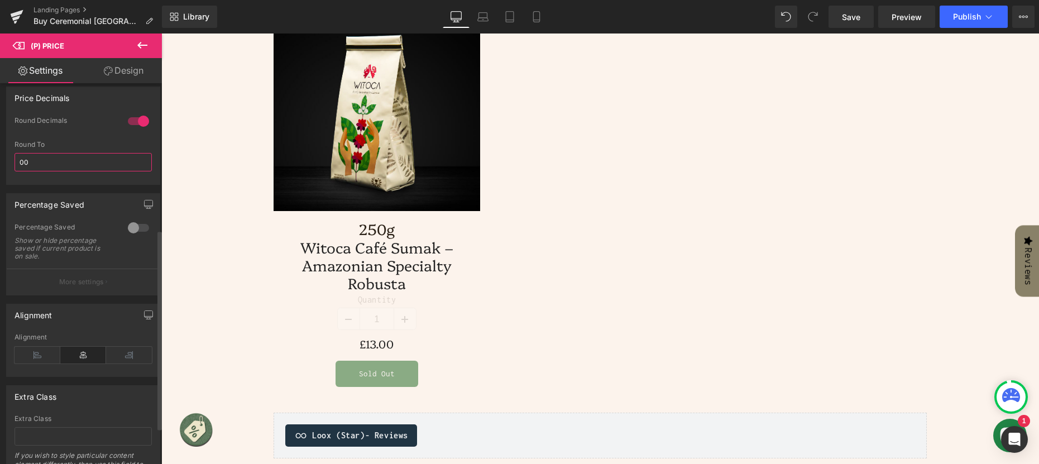
drag, startPoint x: 33, startPoint y: 171, endPoint x: 4, endPoint y: 171, distance: 29.0
click at [4, 171] on div "Price Decimals 1 Round Decimals 00 Round To 00" at bounding box center [83, 131] width 167 height 107
click at [23, 170] on input ".50" at bounding box center [83, 162] width 137 height 18
type input "50"
click at [137, 126] on div at bounding box center [138, 121] width 27 height 18
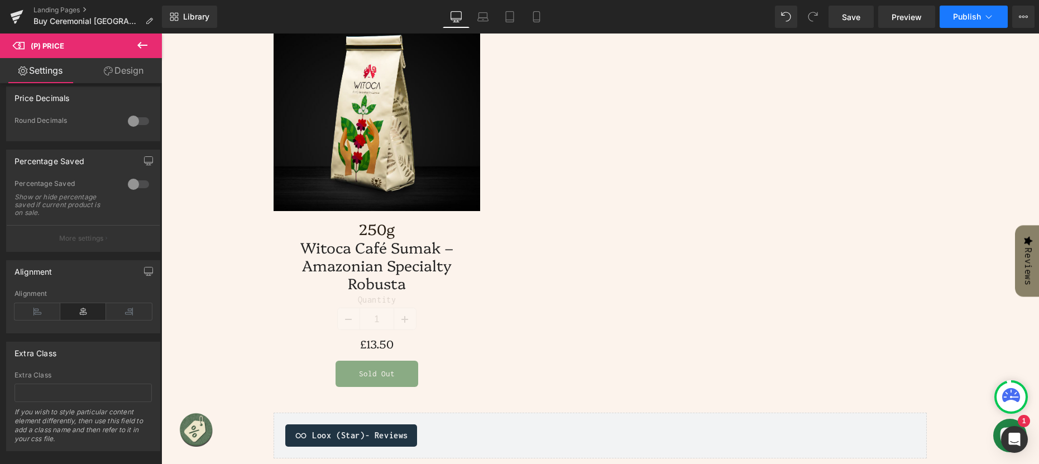
click at [979, 16] on span "Publish" at bounding box center [967, 16] width 28 height 9
click at [845, 16] on span "Save" at bounding box center [851, 17] width 18 height 12
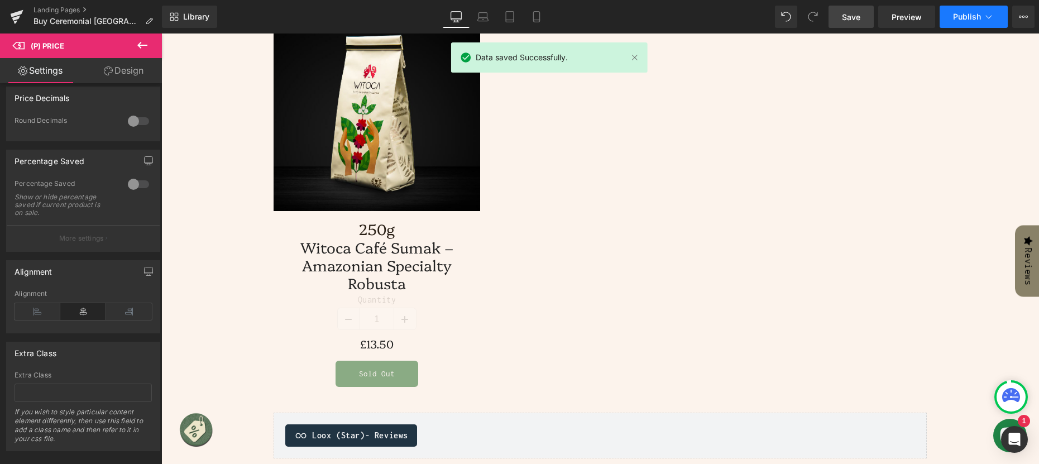
click at [982, 15] on button "Publish" at bounding box center [973, 17] width 68 height 22
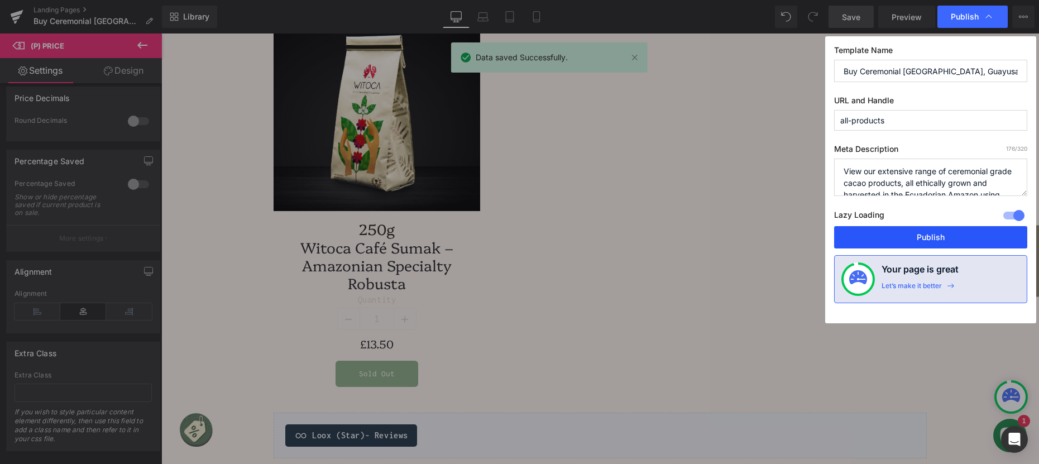
click at [923, 233] on button "Publish" at bounding box center [930, 237] width 193 height 22
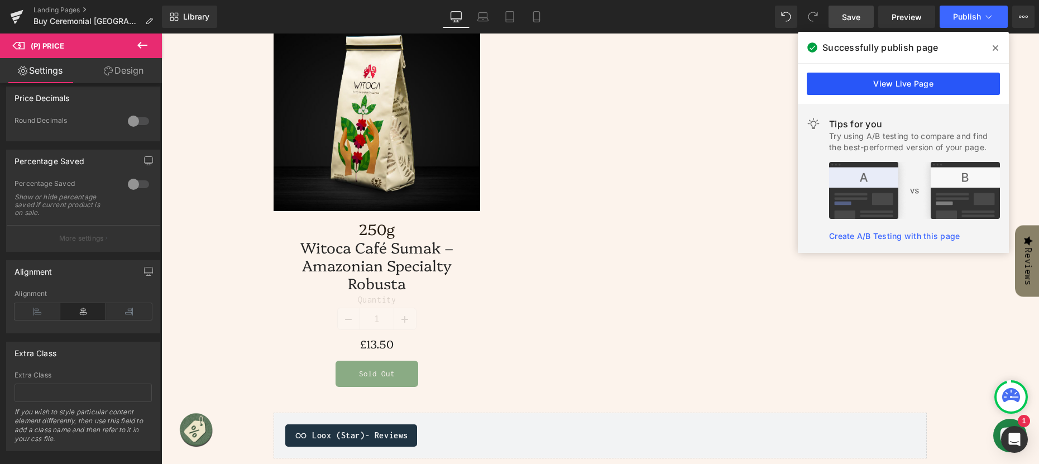
click at [904, 84] on link "View Live Page" at bounding box center [902, 84] width 193 height 22
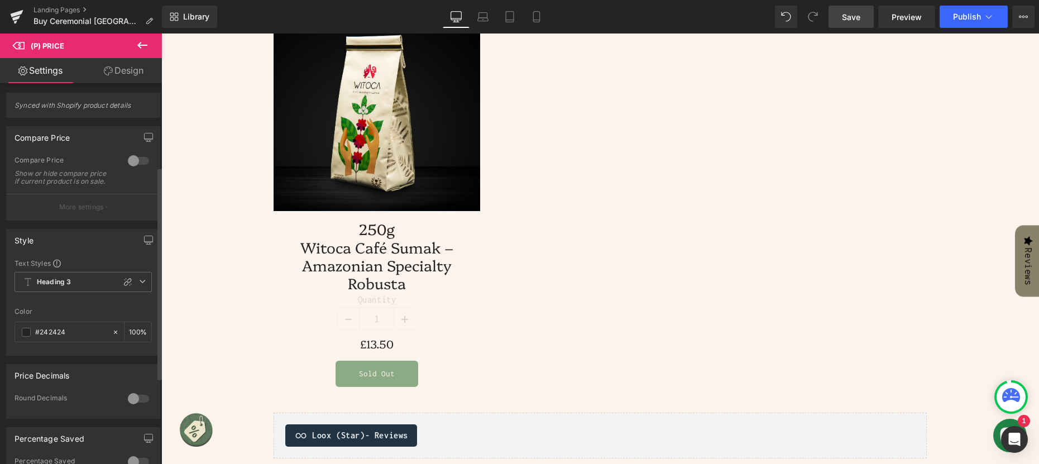
scroll to position [0, 0]
click at [977, 15] on span "Publish" at bounding box center [967, 16] width 28 height 9
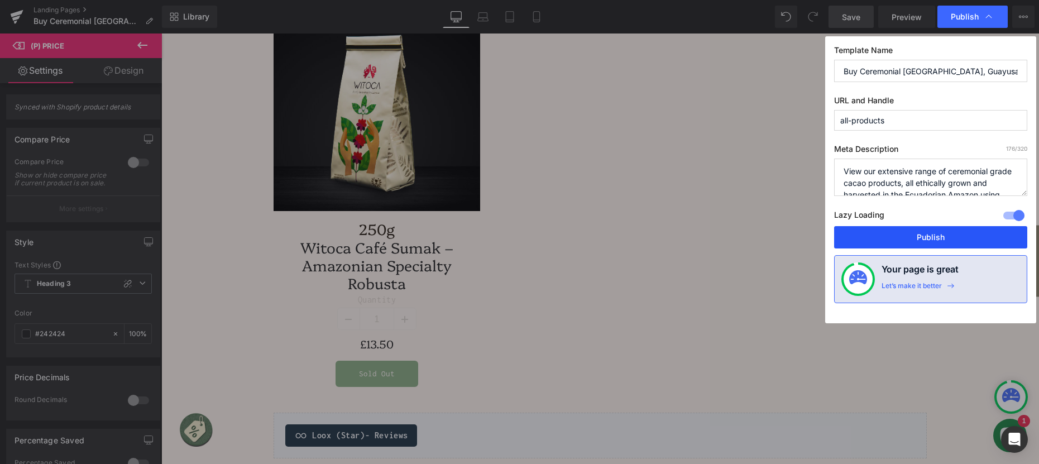
drag, startPoint x: 943, startPoint y: 237, endPoint x: 356, endPoint y: 81, distance: 607.6
click at [943, 237] on button "Publish" at bounding box center [930, 237] width 193 height 22
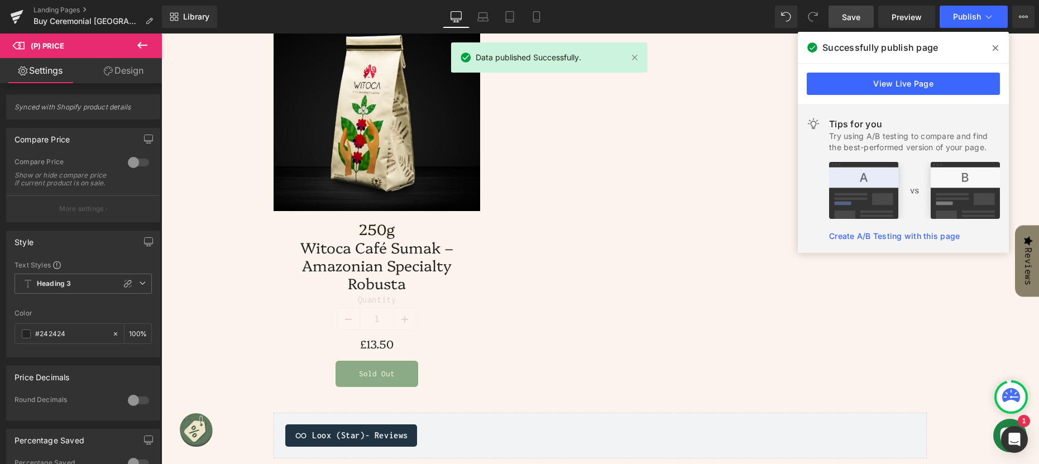
click at [725, 18] on div "Library Desktop Desktop Laptop Tablet Mobile Save Preview Publish Scheduled Vie…" at bounding box center [600, 17] width 877 height 22
